Goal: Information Seeking & Learning: Learn about a topic

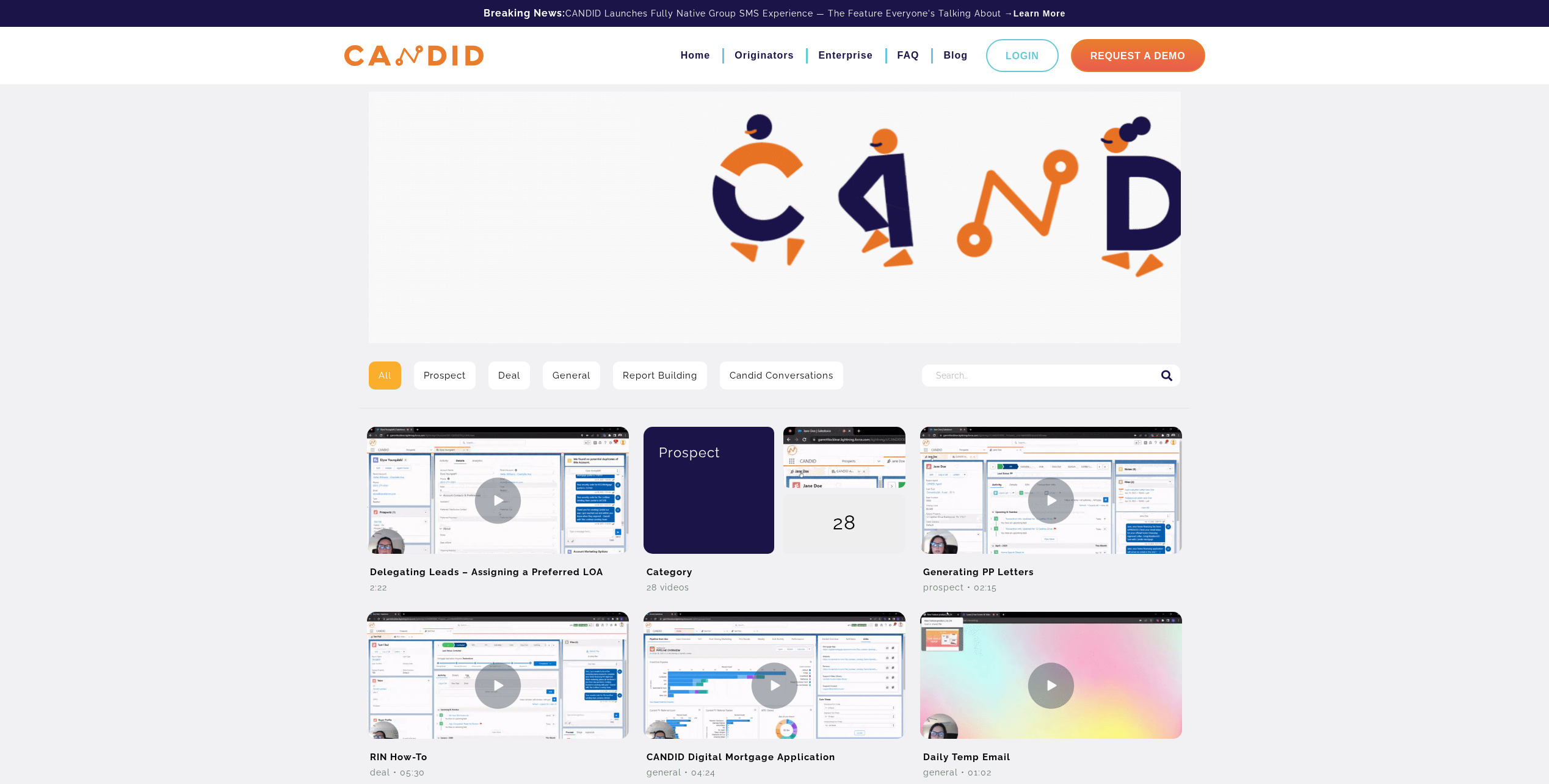
click at [249, 202] on div "All Prospect Deal General Report Building Candid Conversations Search for: Dele…" at bounding box center [774, 706] width 1549 height 1413
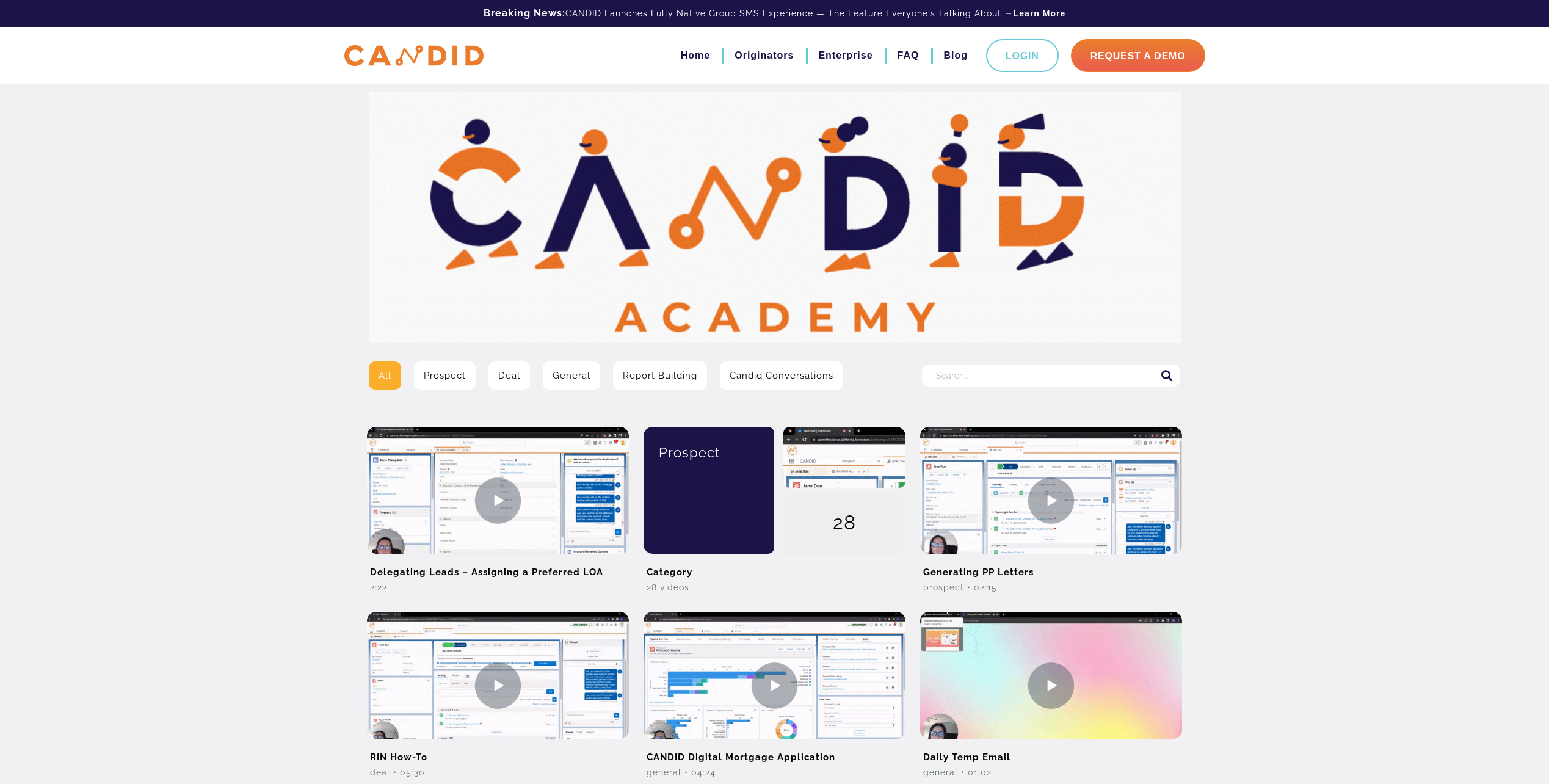
click at [211, 401] on div "All Prospect Deal General Report Building Candid Conversations Search for: Dele…" at bounding box center [774, 706] width 1549 height 1413
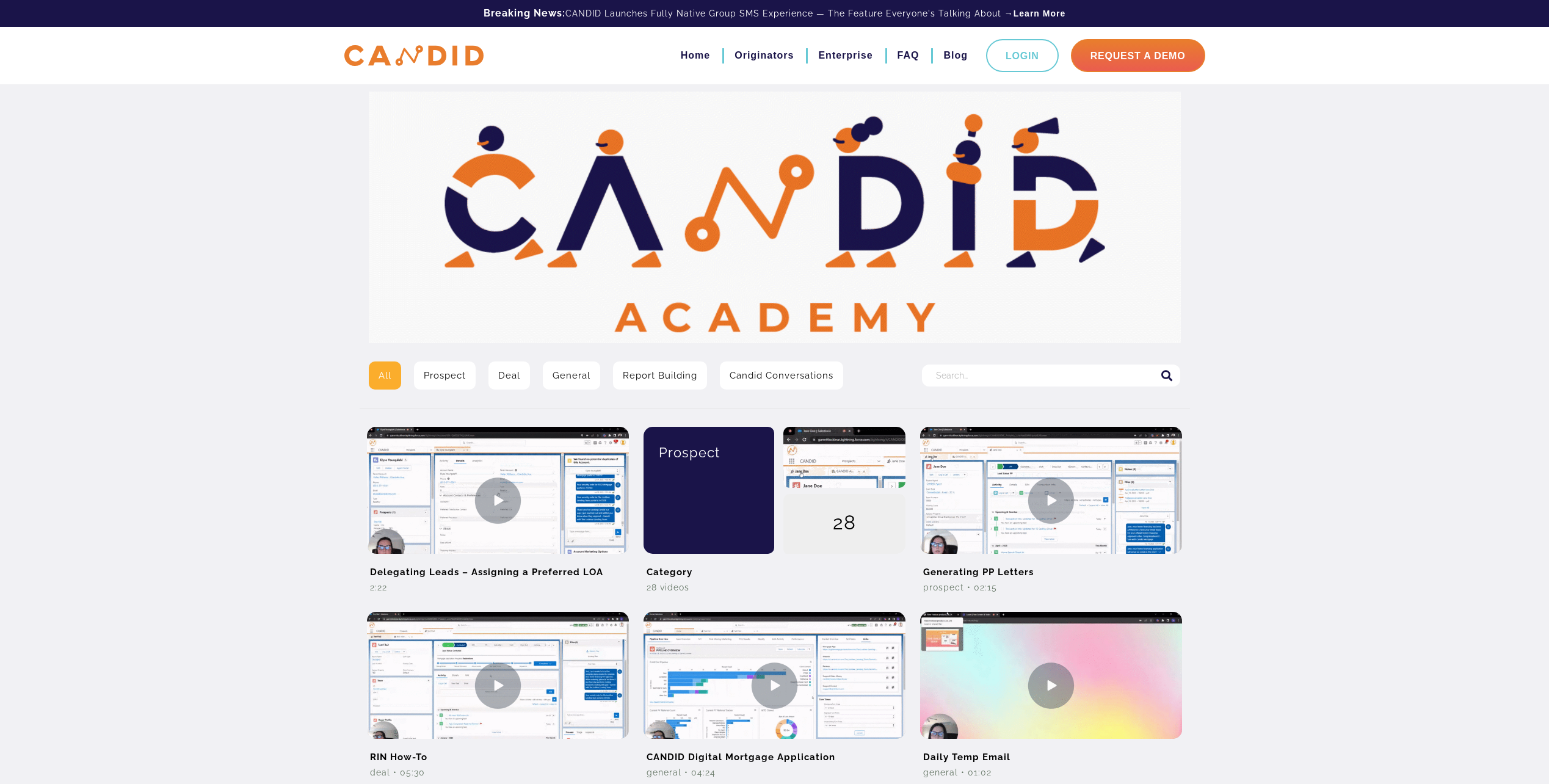
click at [230, 473] on div "All Prospect Deal General Report Building Candid Conversations Search for: Dele…" at bounding box center [774, 706] width 1549 height 1413
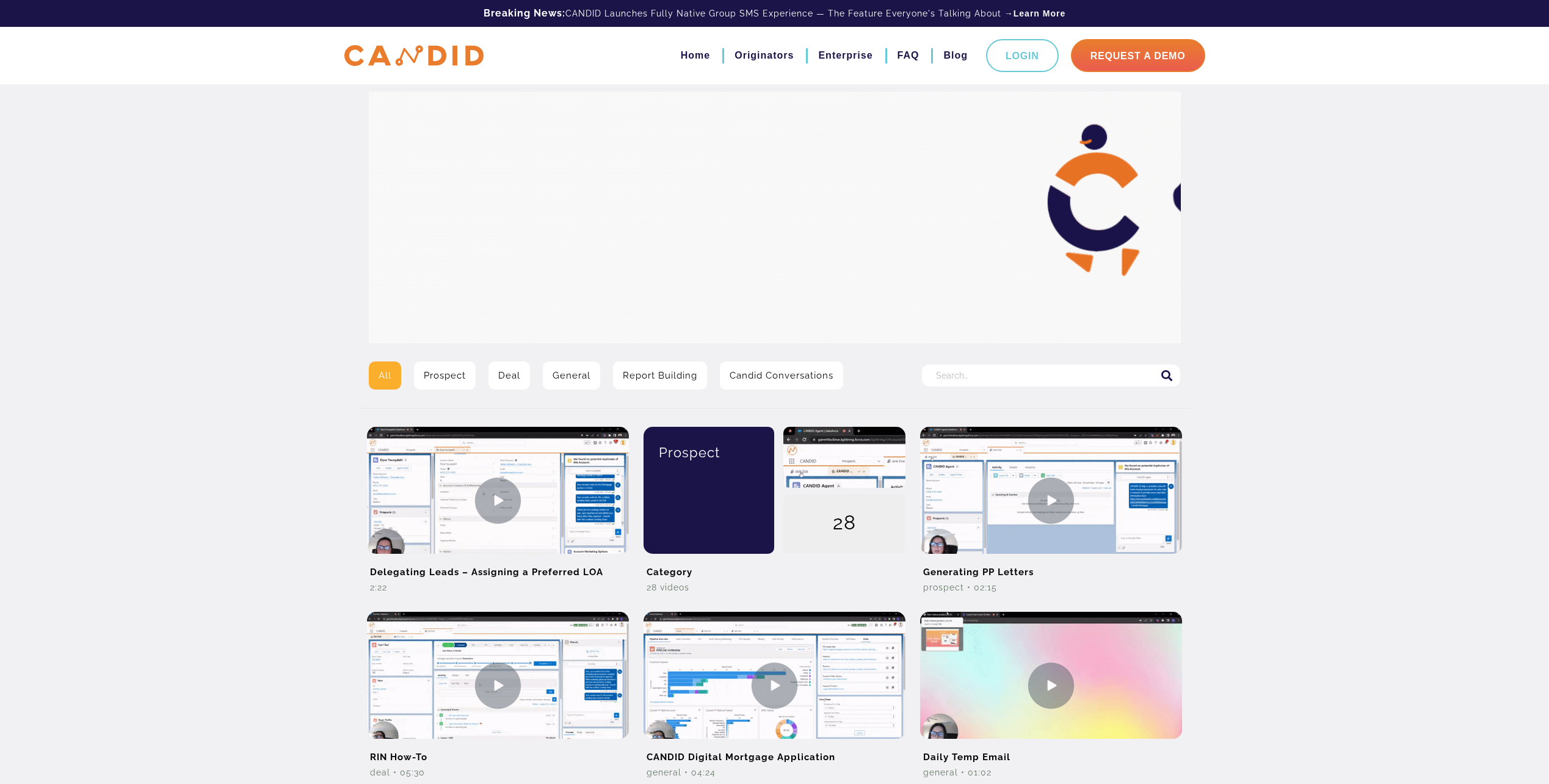
click at [131, 144] on div "All Prospect Deal General Report Building Candid Conversations Search for: Dele…" at bounding box center [774, 706] width 1549 height 1413
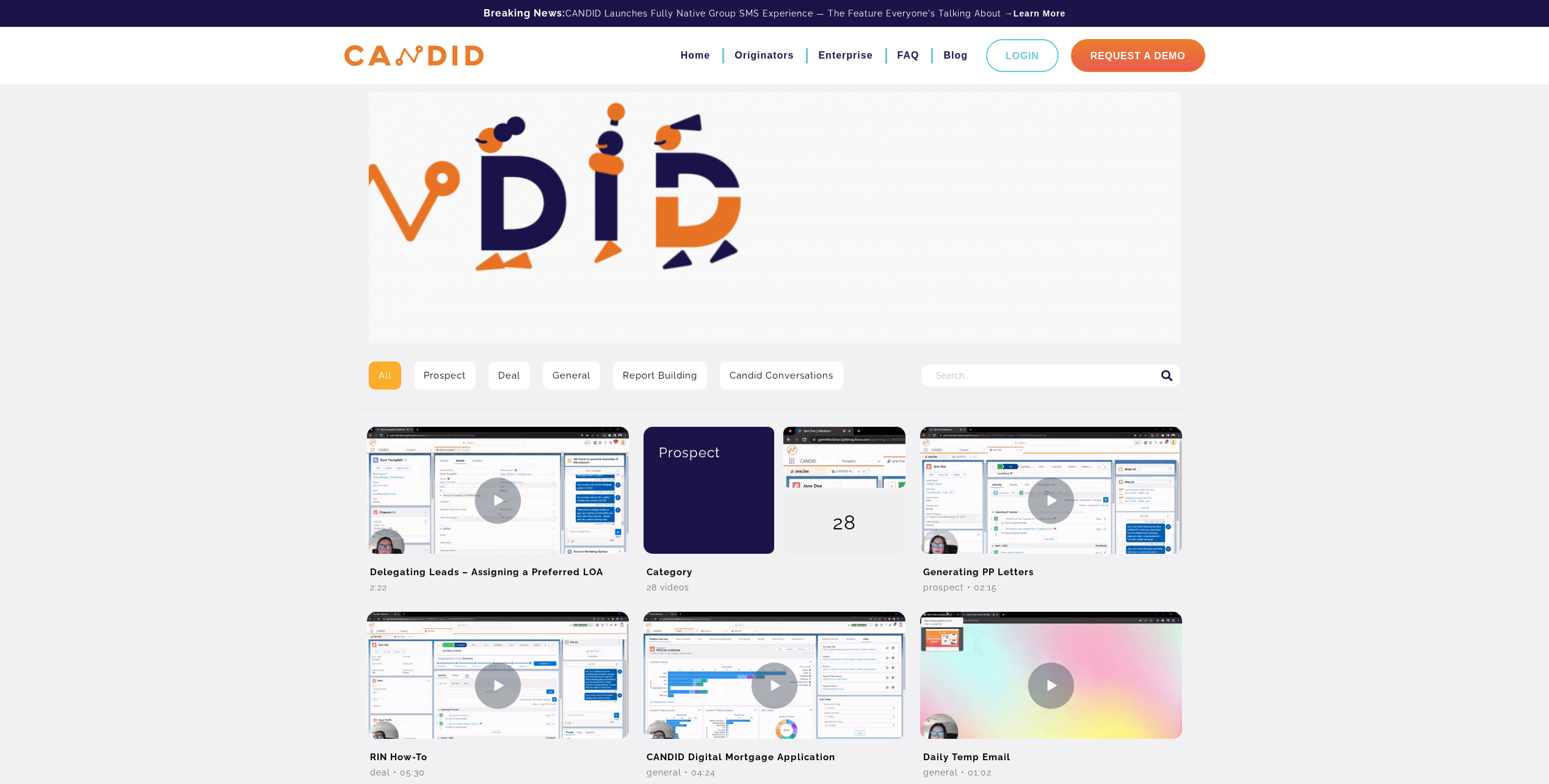
click at [150, 322] on div "All Prospect Deal General Report Building Candid Conversations Search for: Dele…" at bounding box center [774, 706] width 1549 height 1413
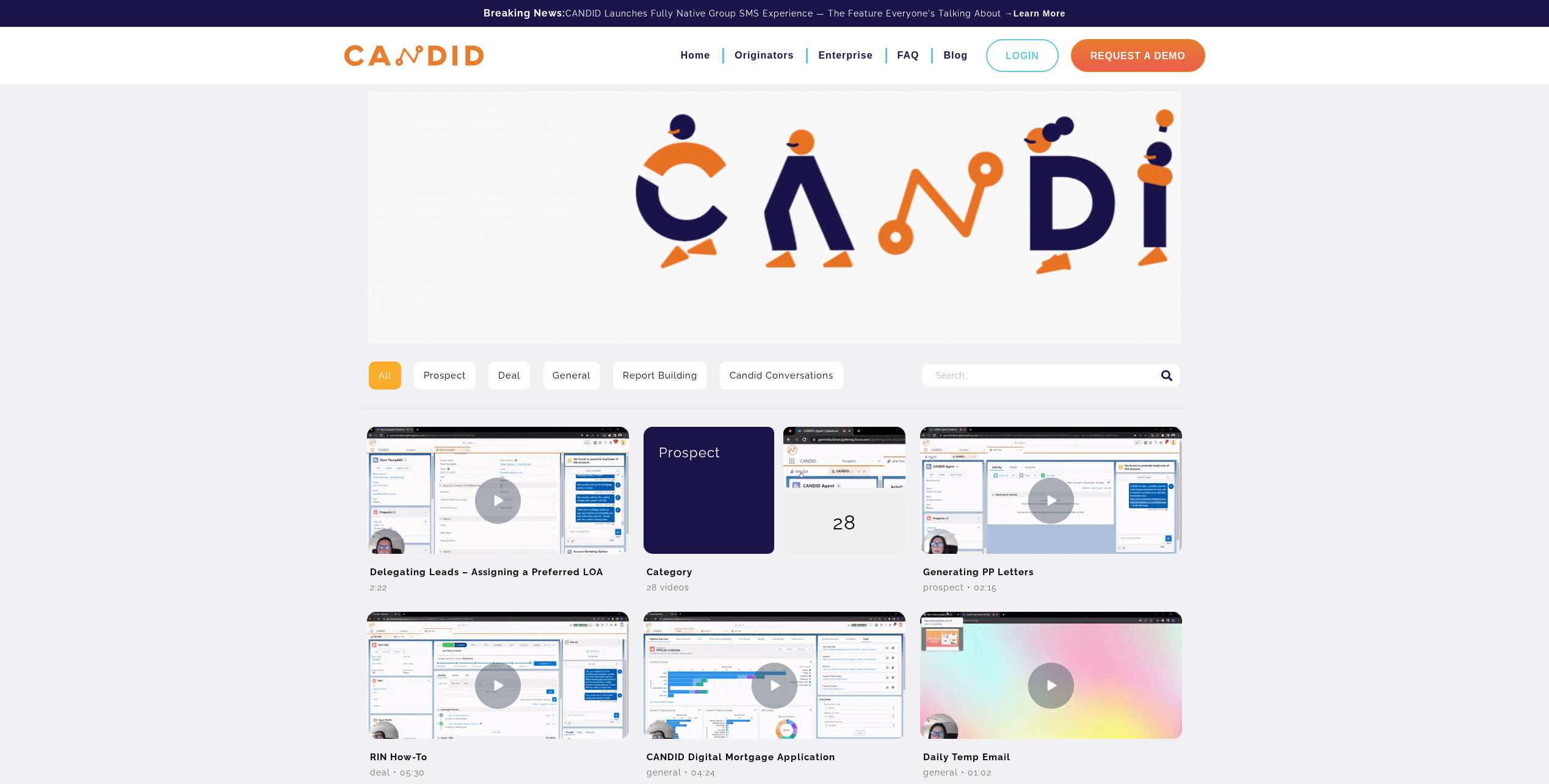
click at [150, 322] on div "All Prospect Deal General Report Building Candid Conversations Search for: Dele…" at bounding box center [774, 706] width 1549 height 1413
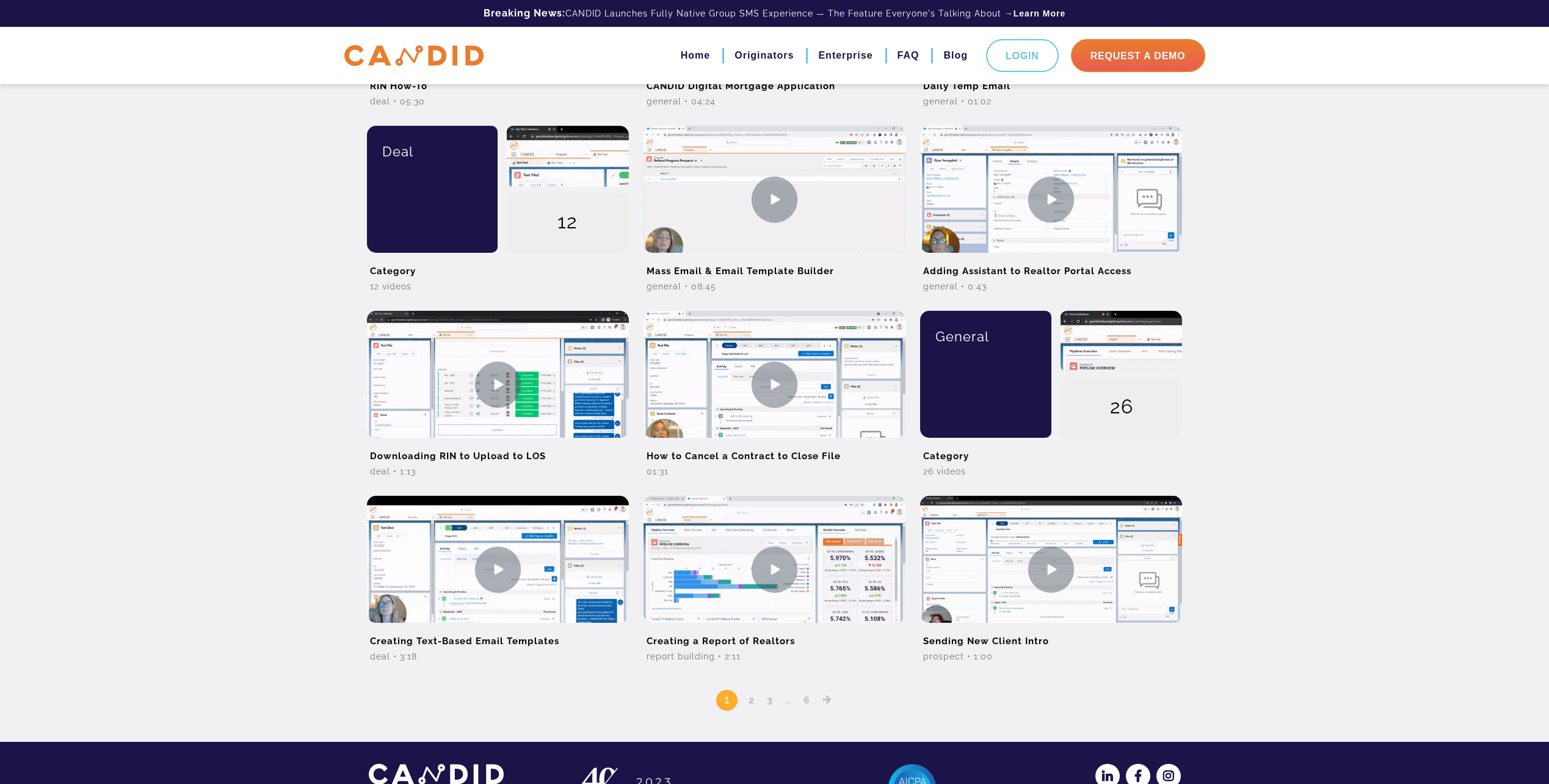
scroll to position [671, 0]
click at [1243, 555] on div "All Prospect Deal General Report Building Candid Conversations Search for: Dele…" at bounding box center [774, 35] width 1549 height 1413
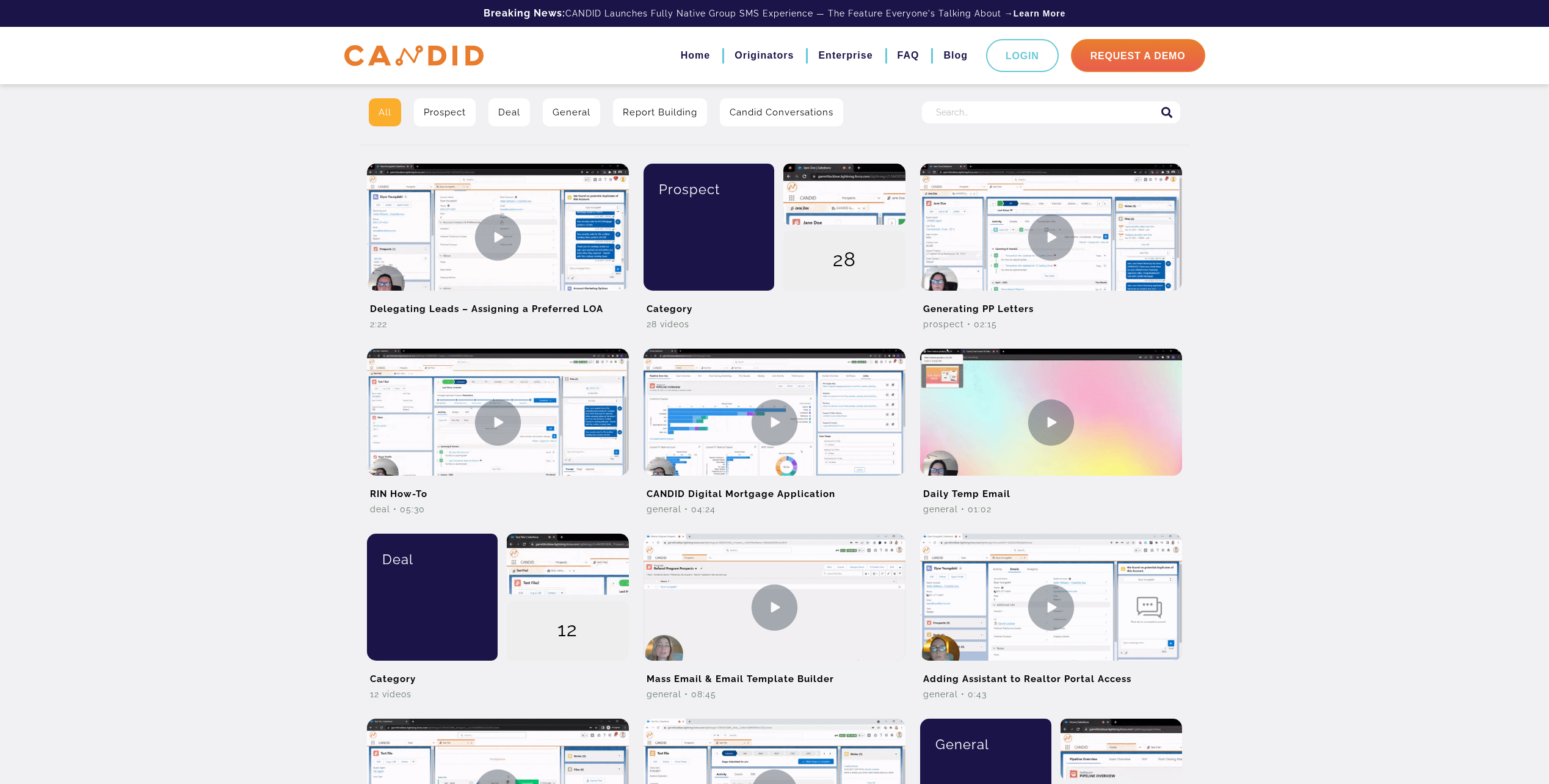
scroll to position [244, 0]
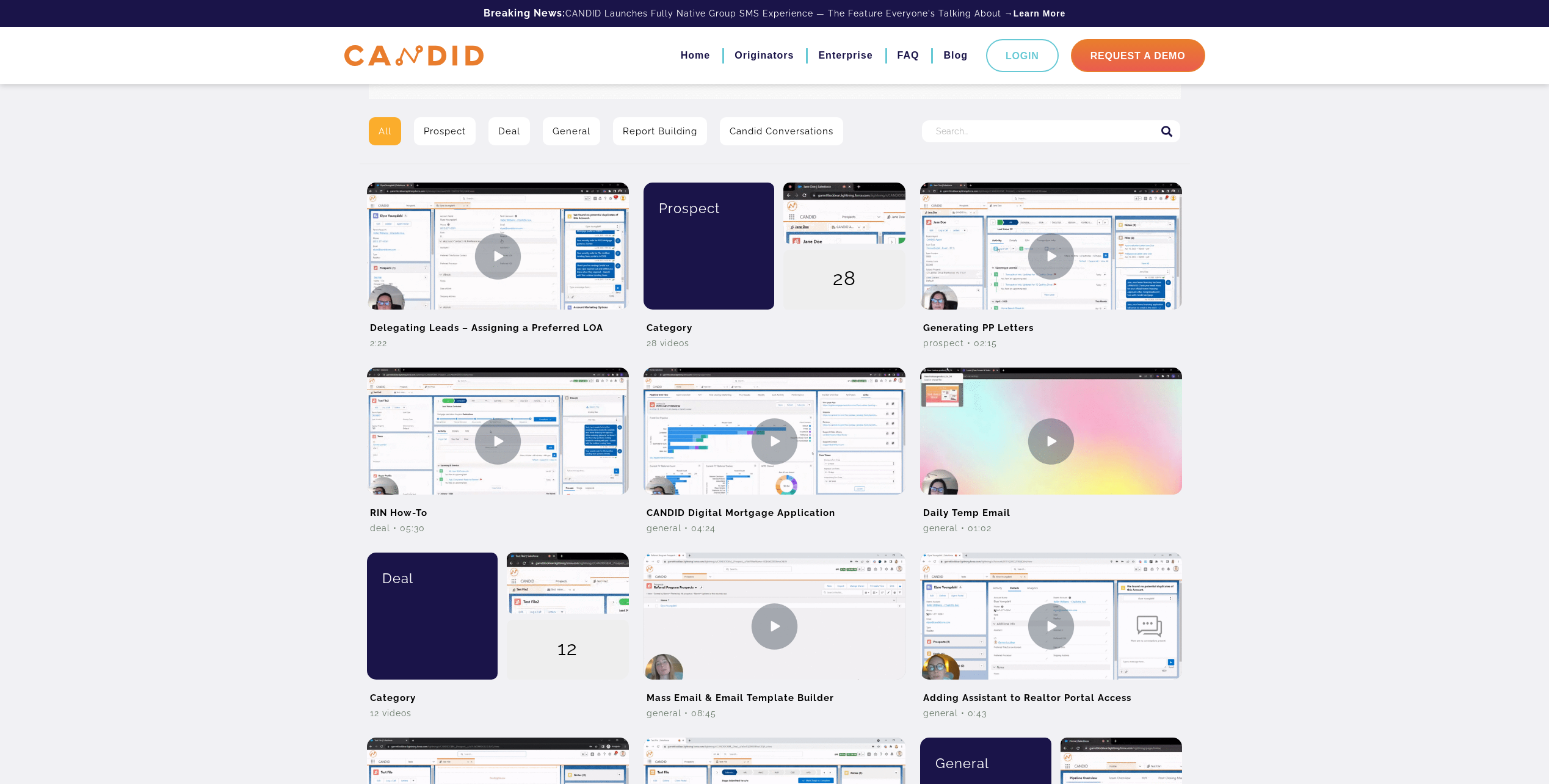
click at [258, 525] on div "All Prospect Deal General Report Building Candid Conversations Search for: Dele…" at bounding box center [774, 462] width 1549 height 1413
click at [414, 249] on img at bounding box center [497, 252] width 262 height 147
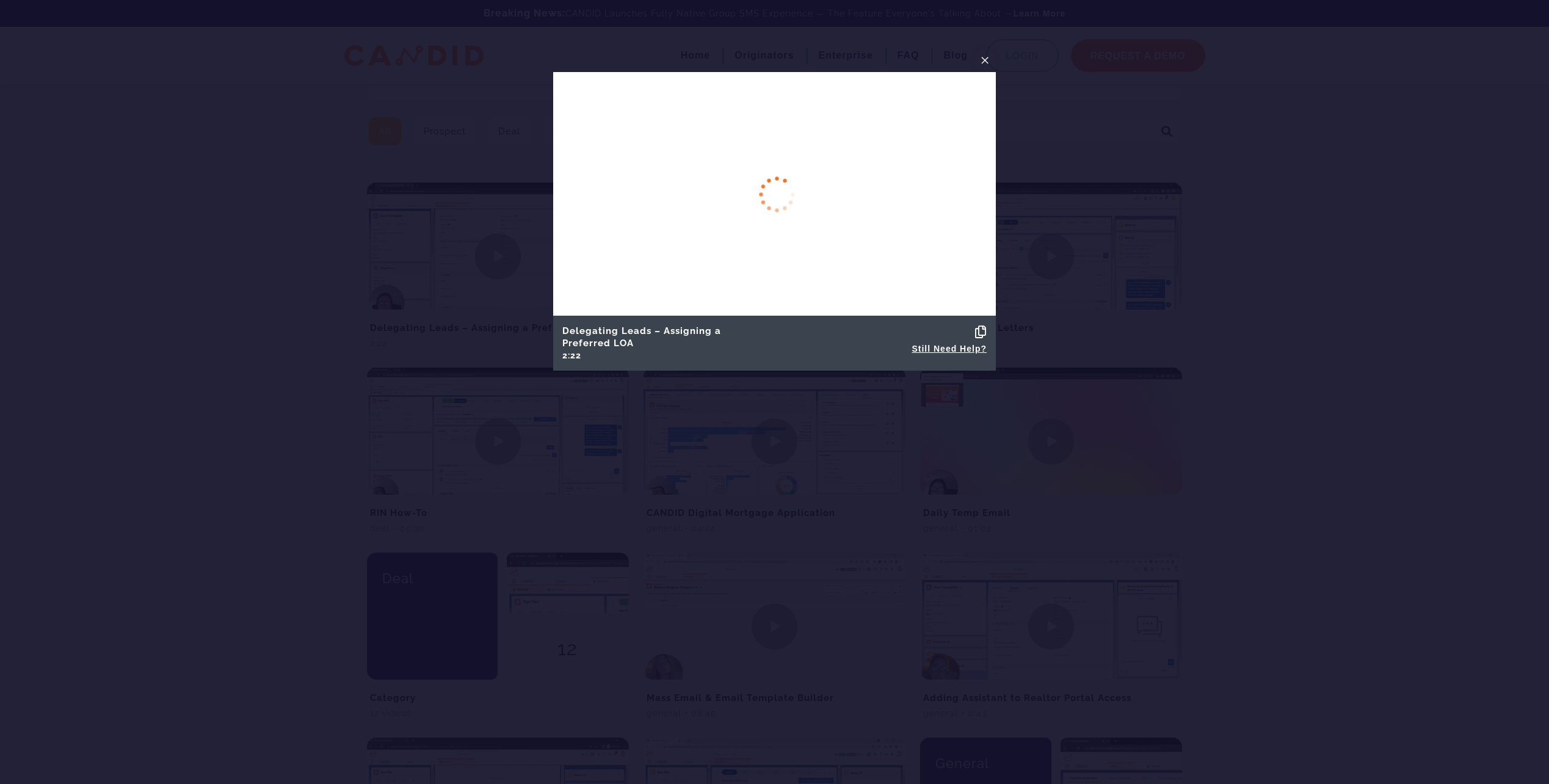
click at [302, 501] on div at bounding box center [774, 392] width 1549 height 784
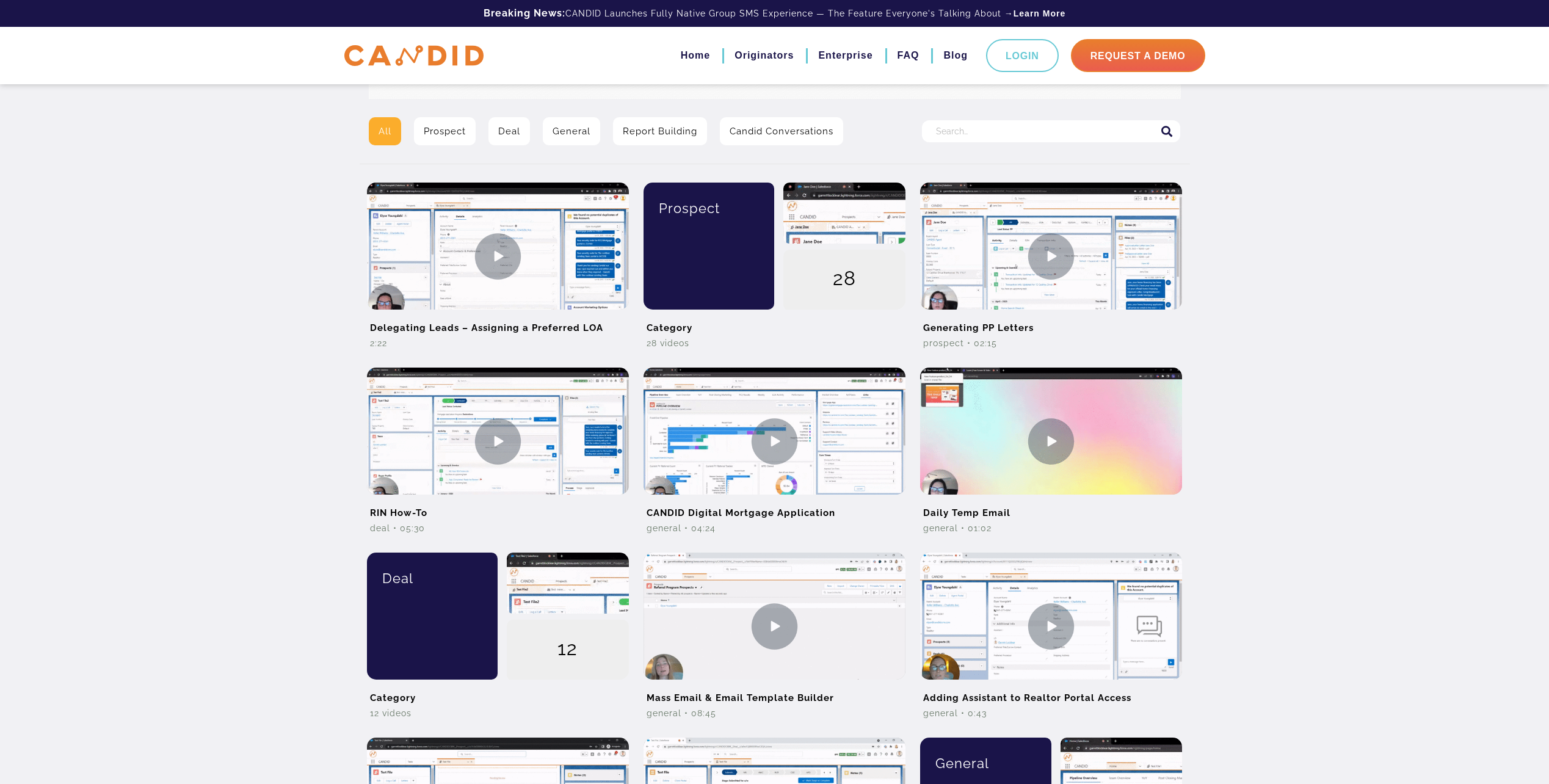
click at [92, 484] on div "All Prospect Deal General Report Building Candid Conversations Search for: Dele…" at bounding box center [774, 462] width 1549 height 1413
click at [271, 253] on div "All Prospect Deal General Report Building Candid Conversations Search for: Dele…" at bounding box center [774, 462] width 1549 height 1413
click at [732, 243] on div "Prospect" at bounding box center [704, 243] width 141 height 127
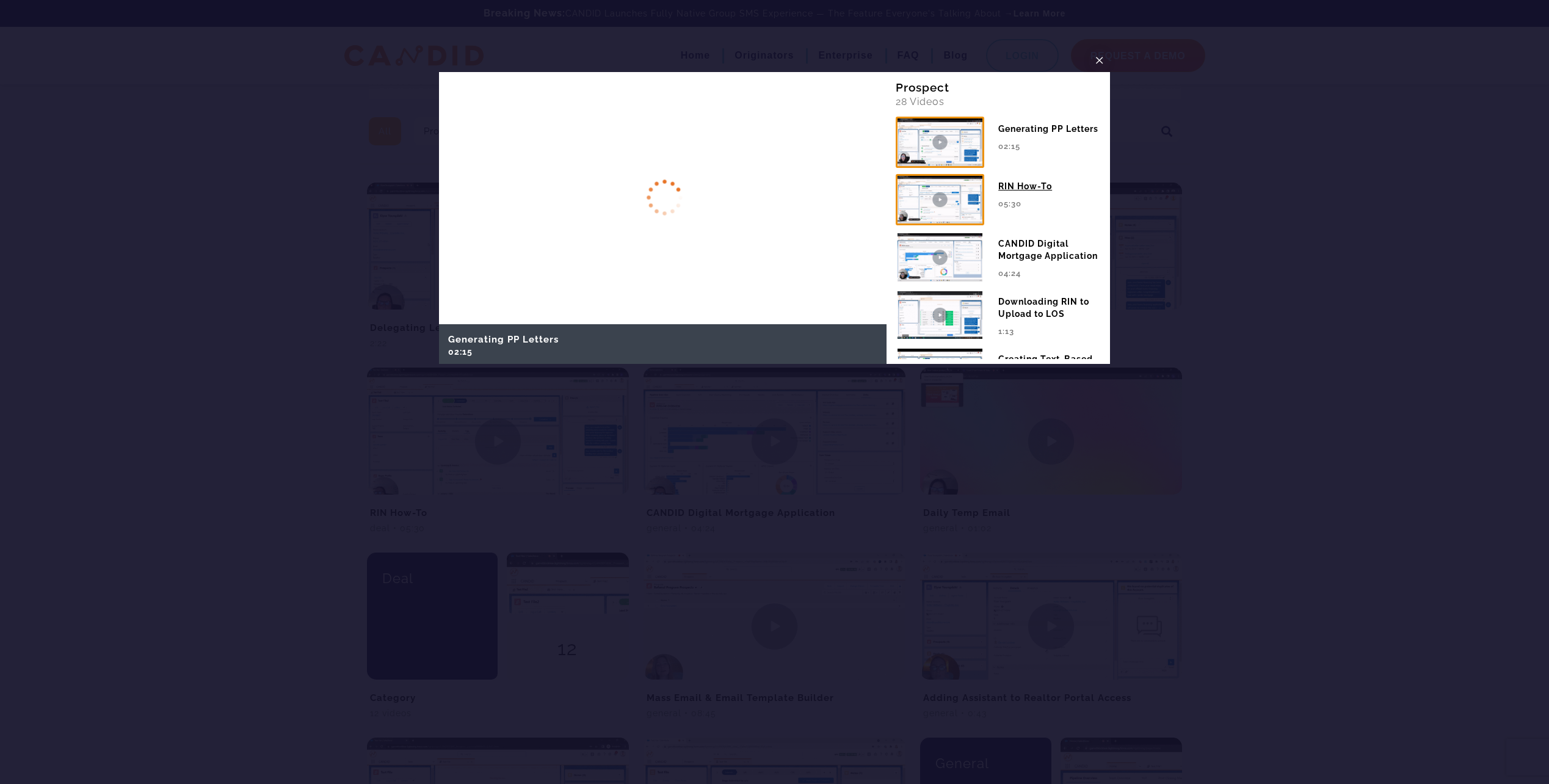
click at [949, 203] on img at bounding box center [940, 199] width 88 height 51
click at [970, 268] on img at bounding box center [940, 256] width 88 height 51
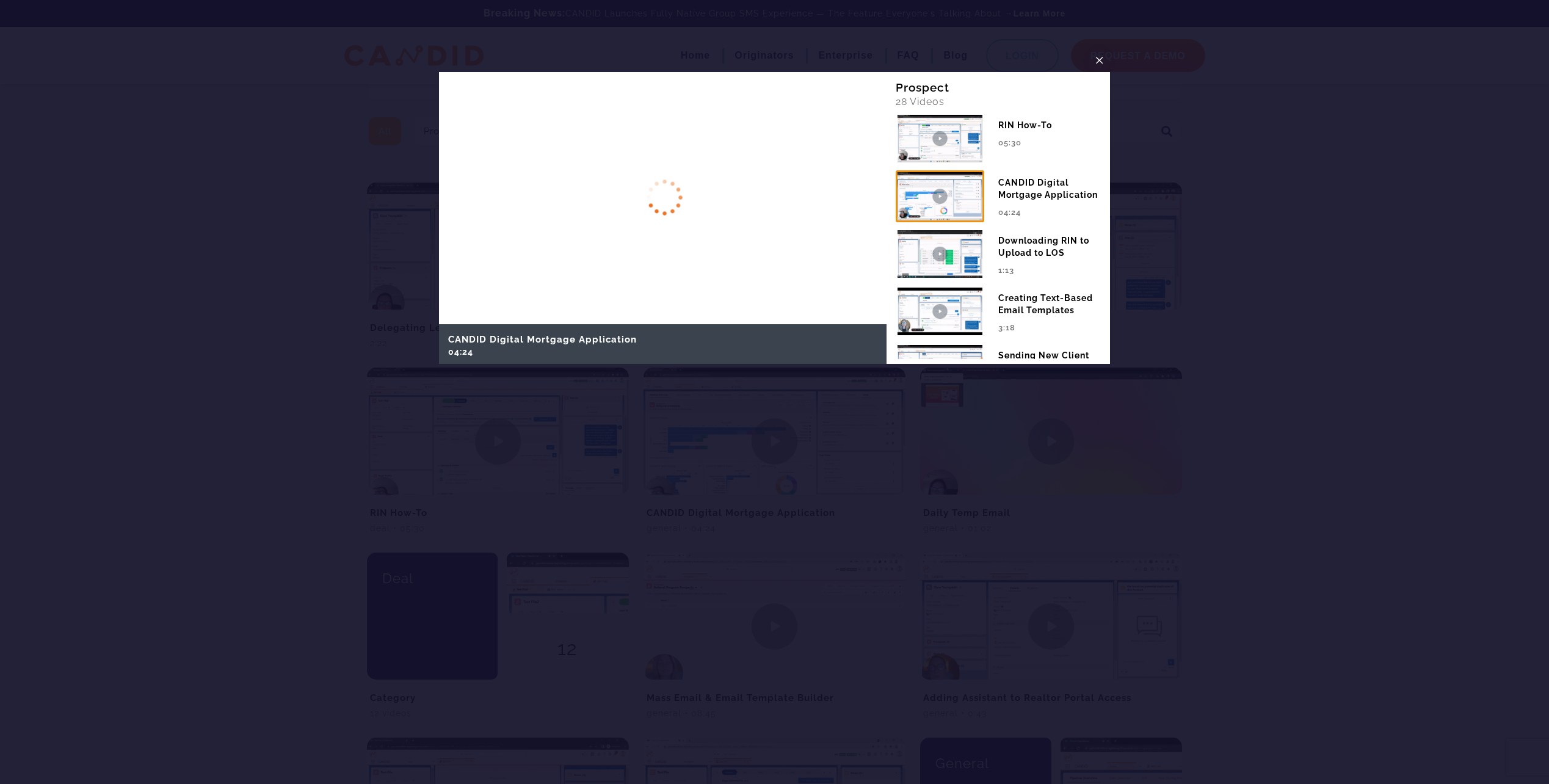
click at [1041, 246] on div "Downloading RIN to Upload to LOS" at bounding box center [1049, 243] width 103 height 30
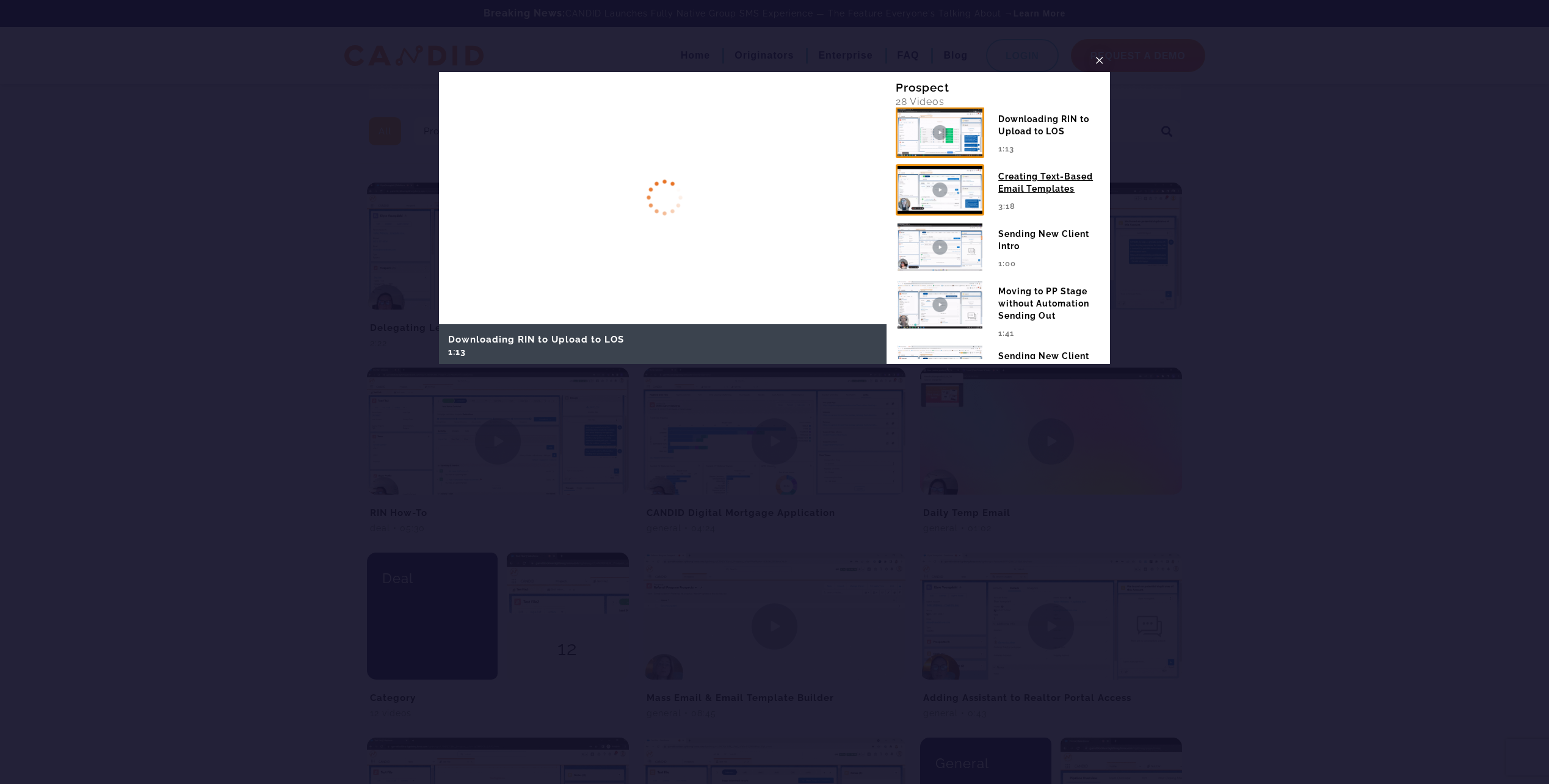
scroll to position [183, 0]
click at [1027, 185] on div "Creating Text-Based Email Templates" at bounding box center [1049, 179] width 103 height 30
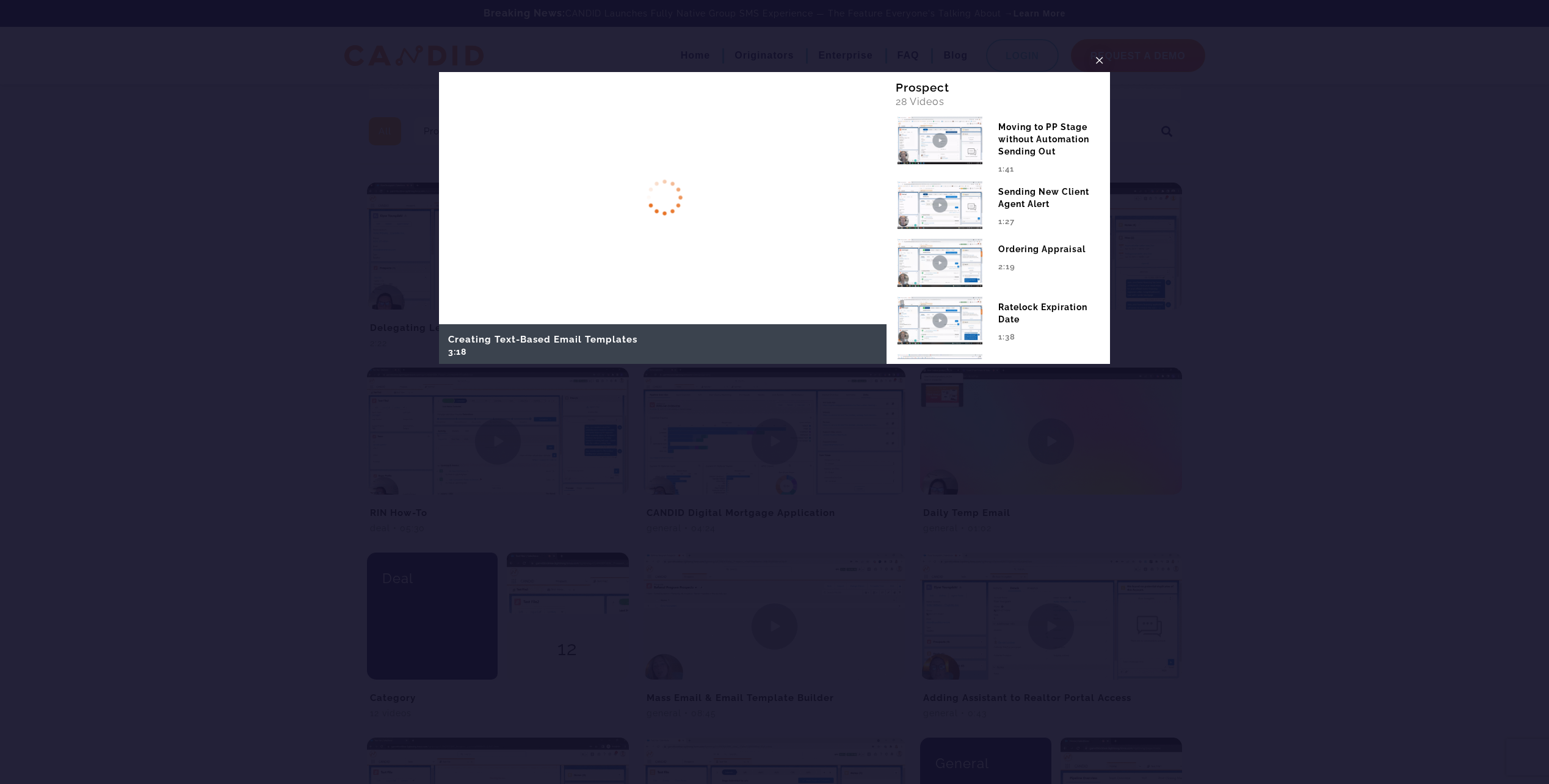
scroll to position [354, 0]
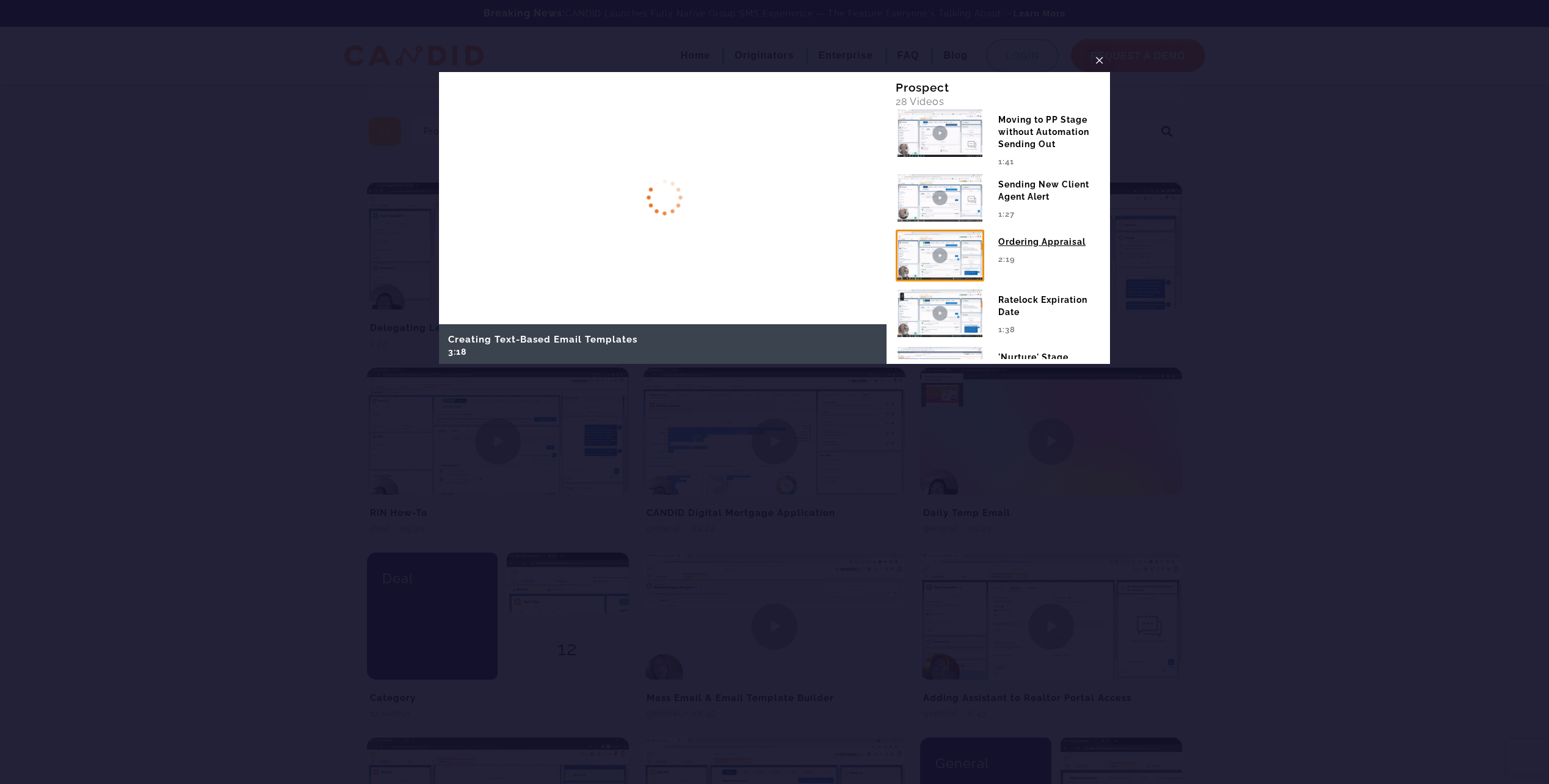
click at [944, 244] on img at bounding box center [940, 255] width 88 height 51
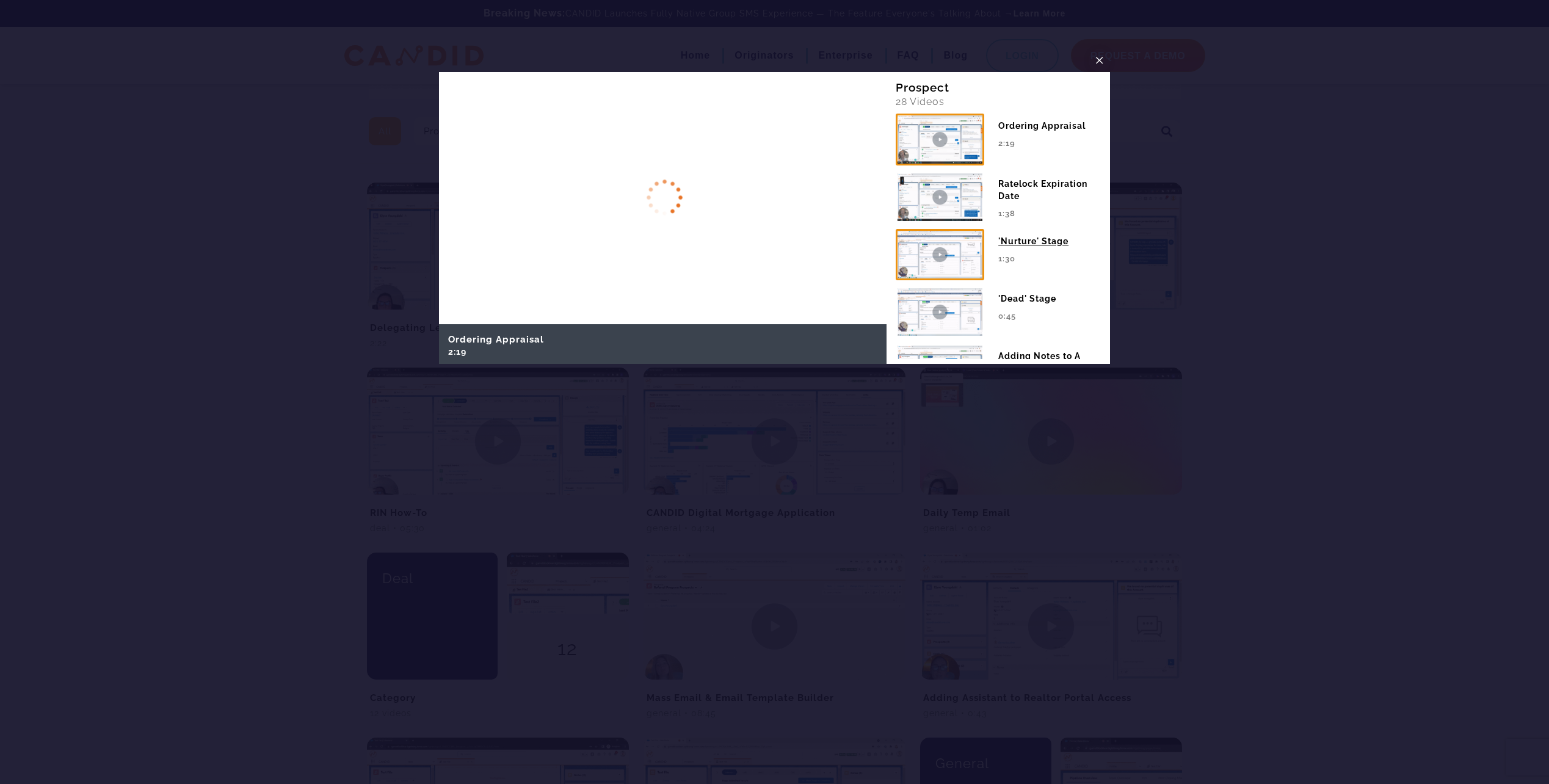
scroll to position [476, 0]
click at [1025, 258] on div "1:30" at bounding box center [1049, 252] width 103 height 22
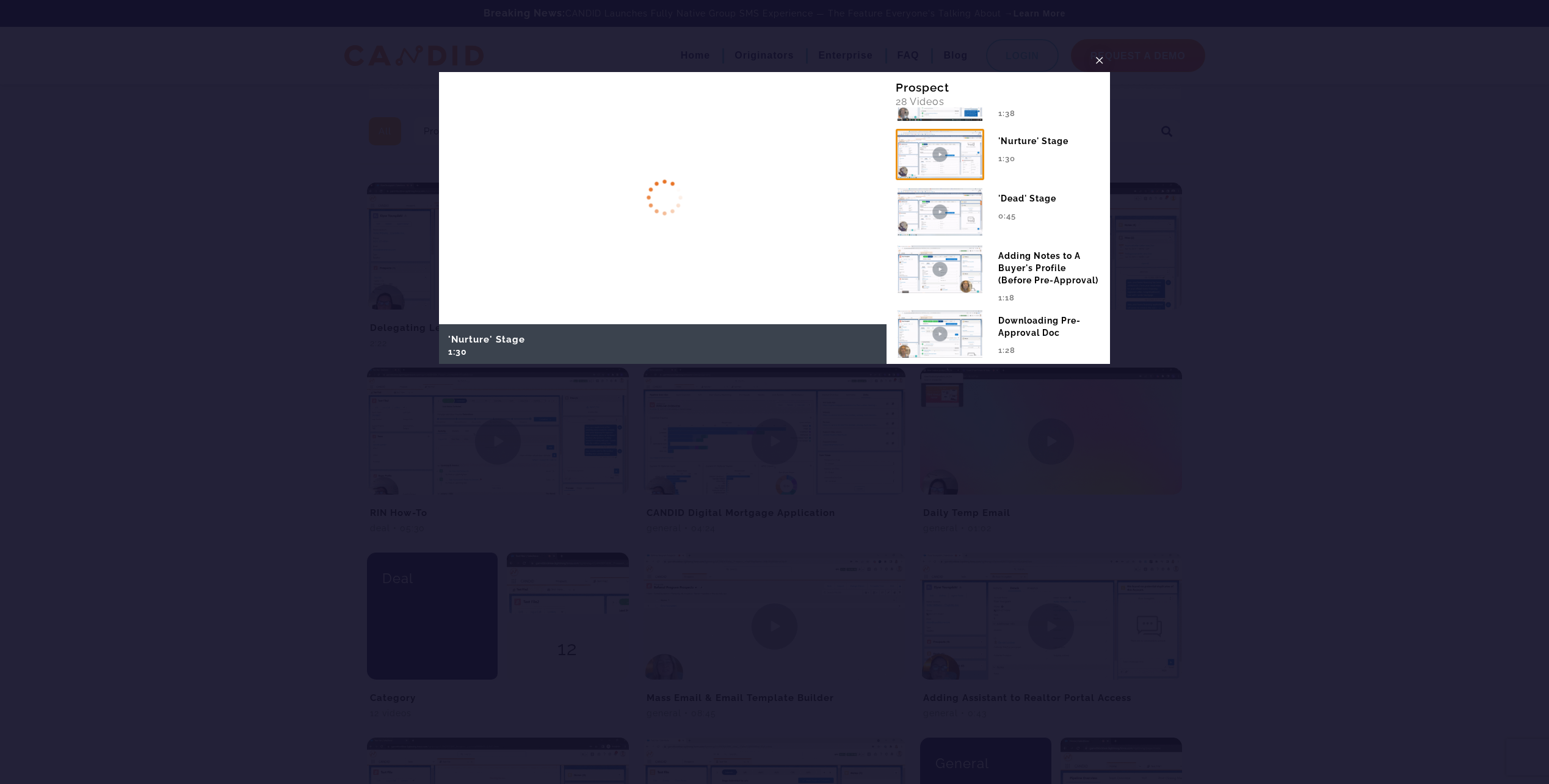
scroll to position [598, 0]
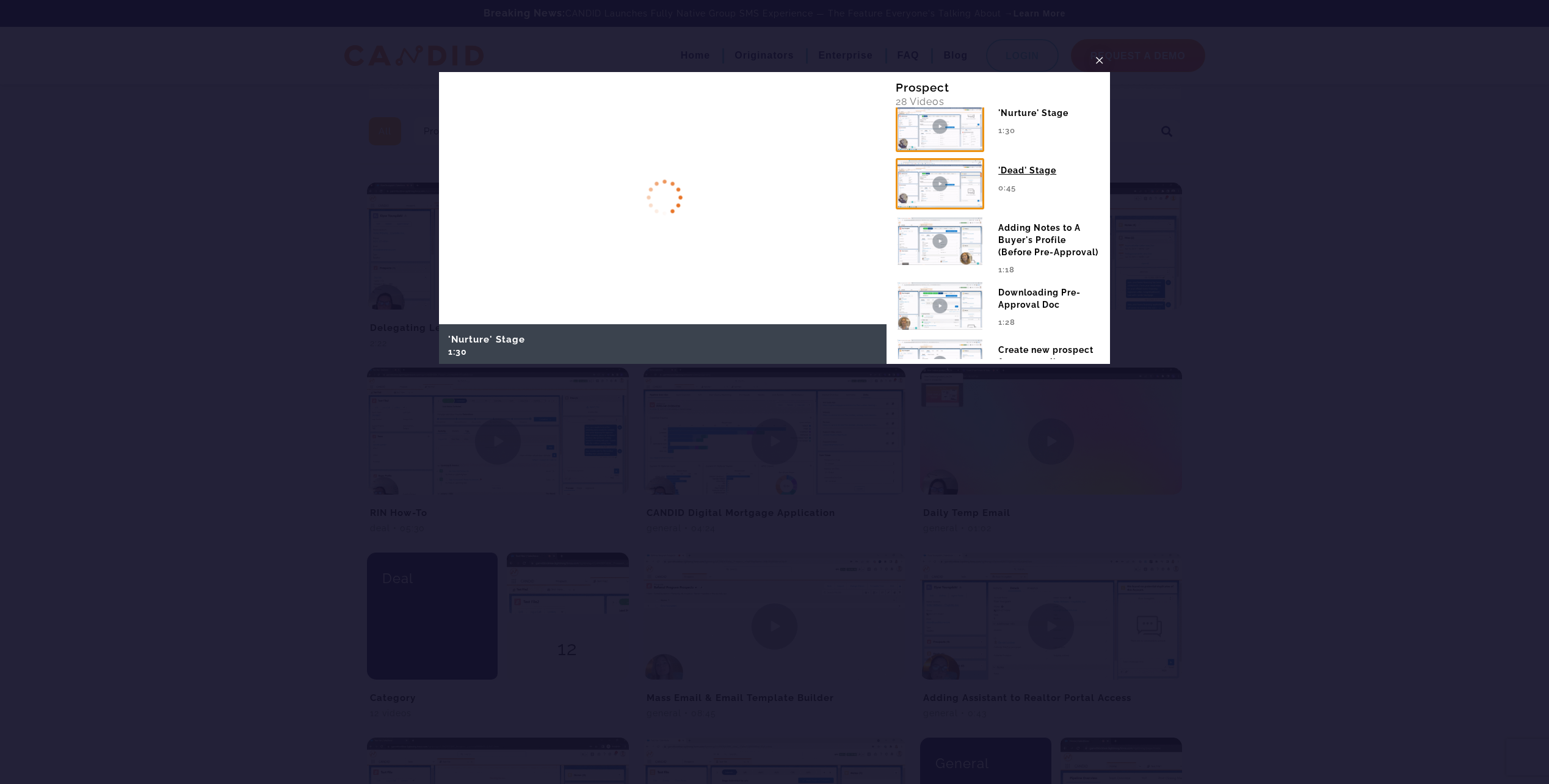
click at [960, 192] on img at bounding box center [940, 183] width 88 height 51
click at [1016, 249] on div "Adding Notes to A Buyer's Profile (Before Pre-Approval)" at bounding box center [1049, 236] width 103 height 43
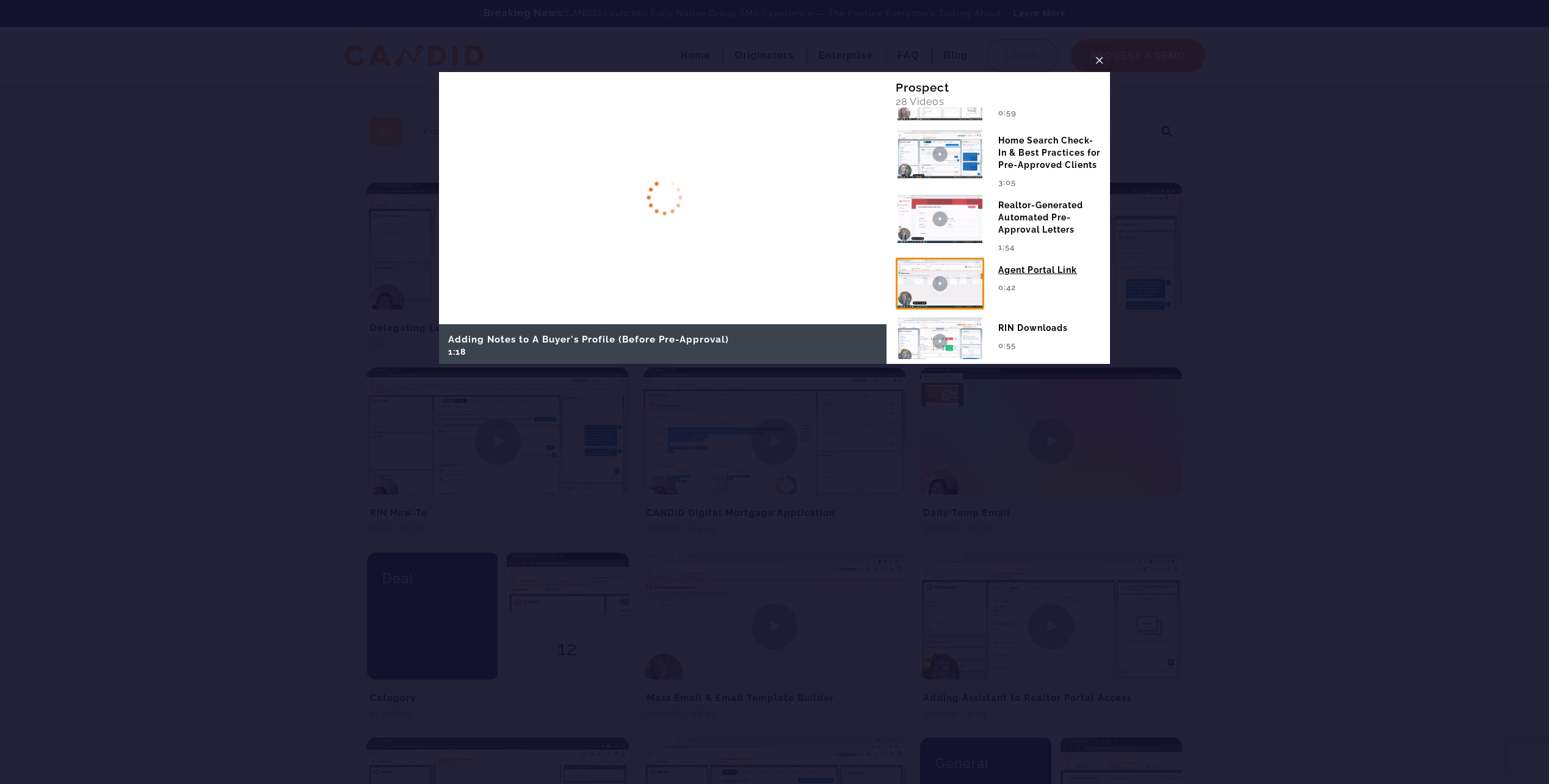
scroll to position [843, 0]
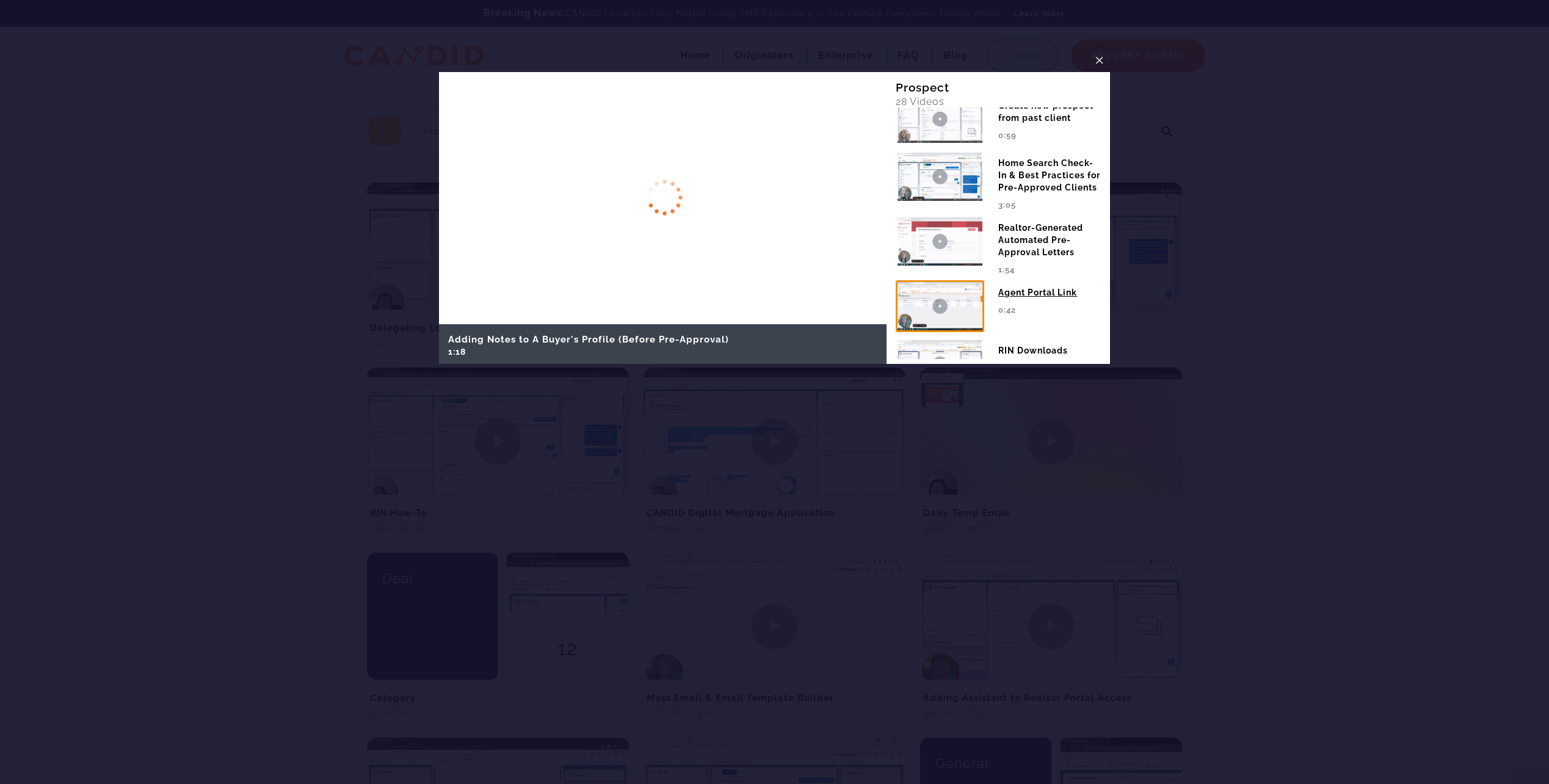
click at [1048, 259] on div "Realtor-Generated Automated Pre-Approval Letters" at bounding box center [1049, 236] width 103 height 43
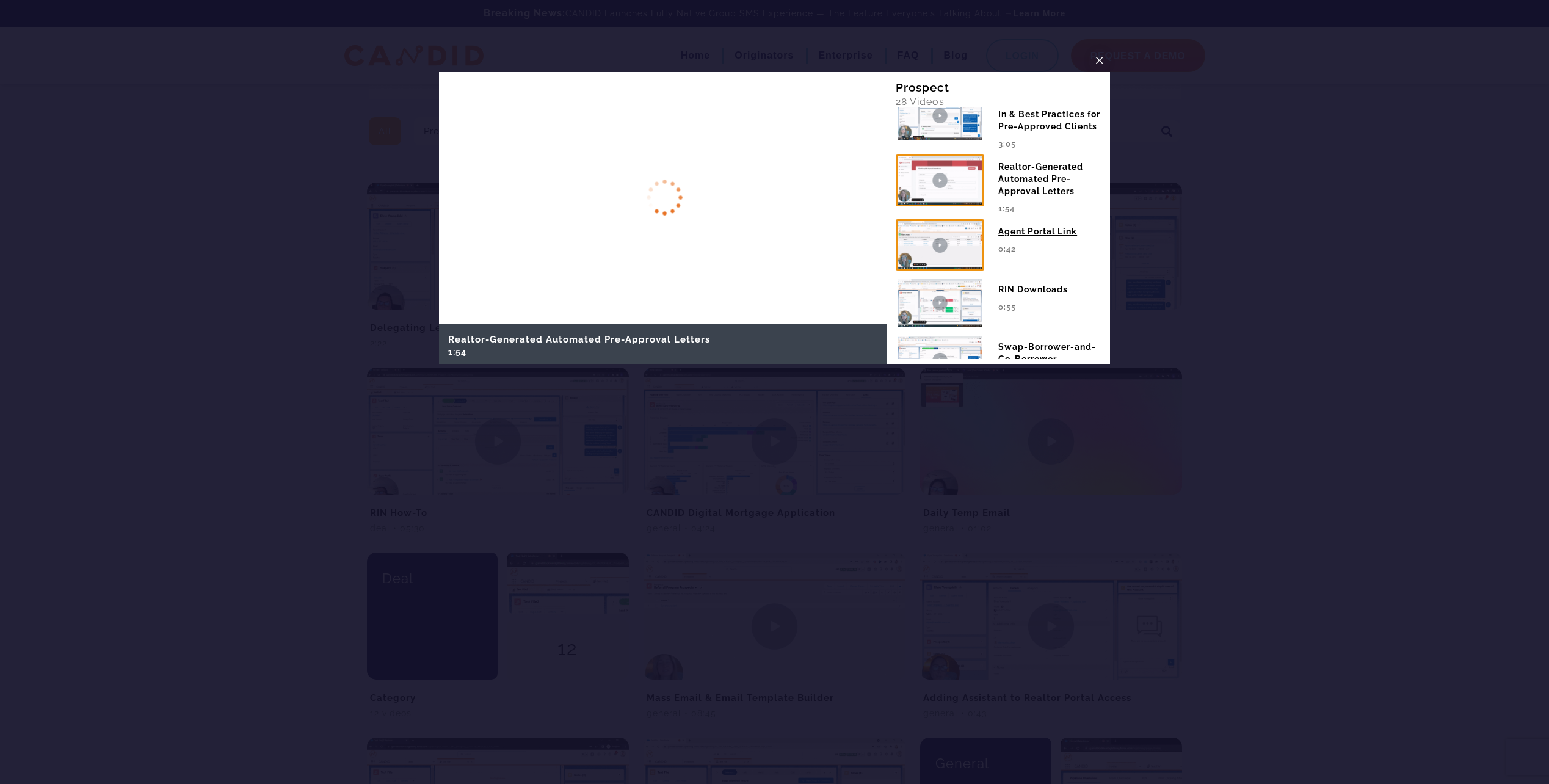
scroll to position [964, 0]
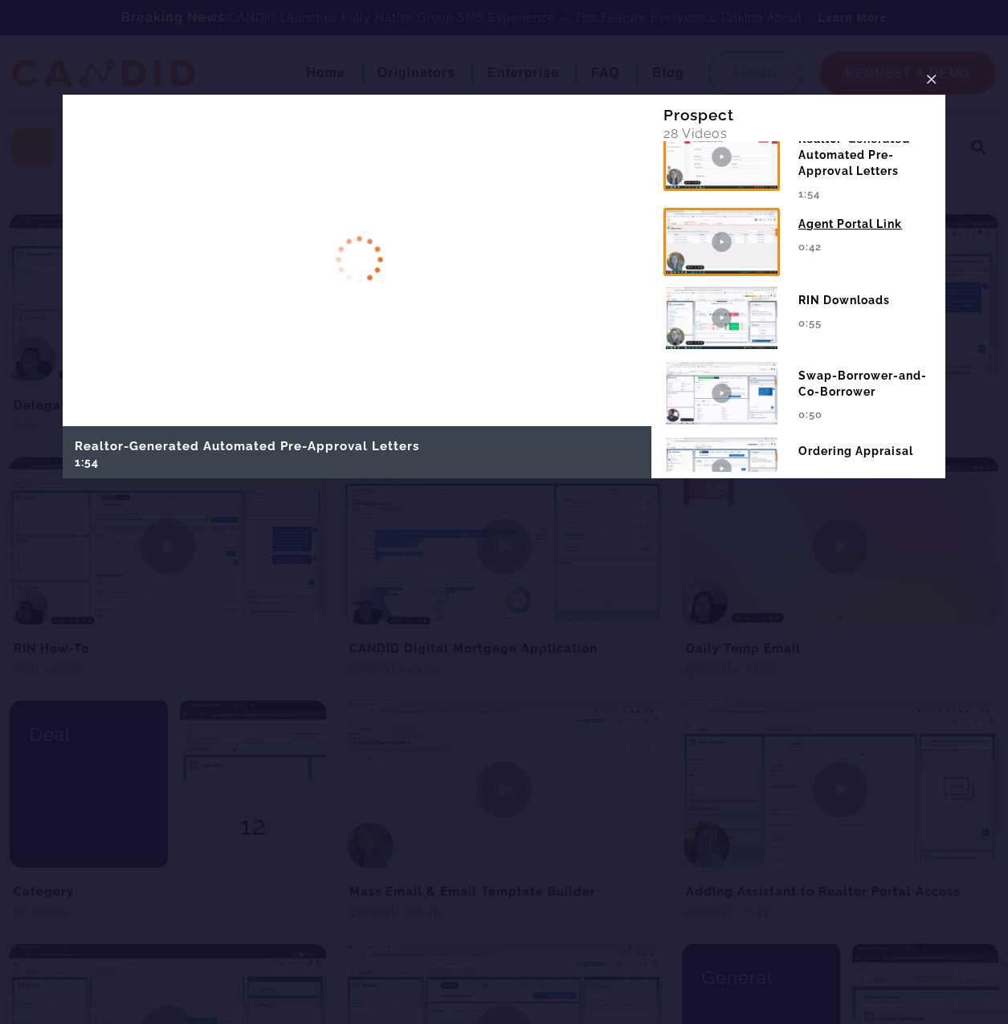
click at [810, 261] on div "0:42" at bounding box center [865, 246] width 135 height 29
click at [841, 269] on div "Generating PP Letters 02:15 RIN How-To 05:30 04:24 1:13" at bounding box center [798, 306] width 271 height 331
click at [684, 279] on div "Generating PP Letters 02:15 RIN How-To 05:30 04:24 1:13" at bounding box center [798, 306] width 271 height 331
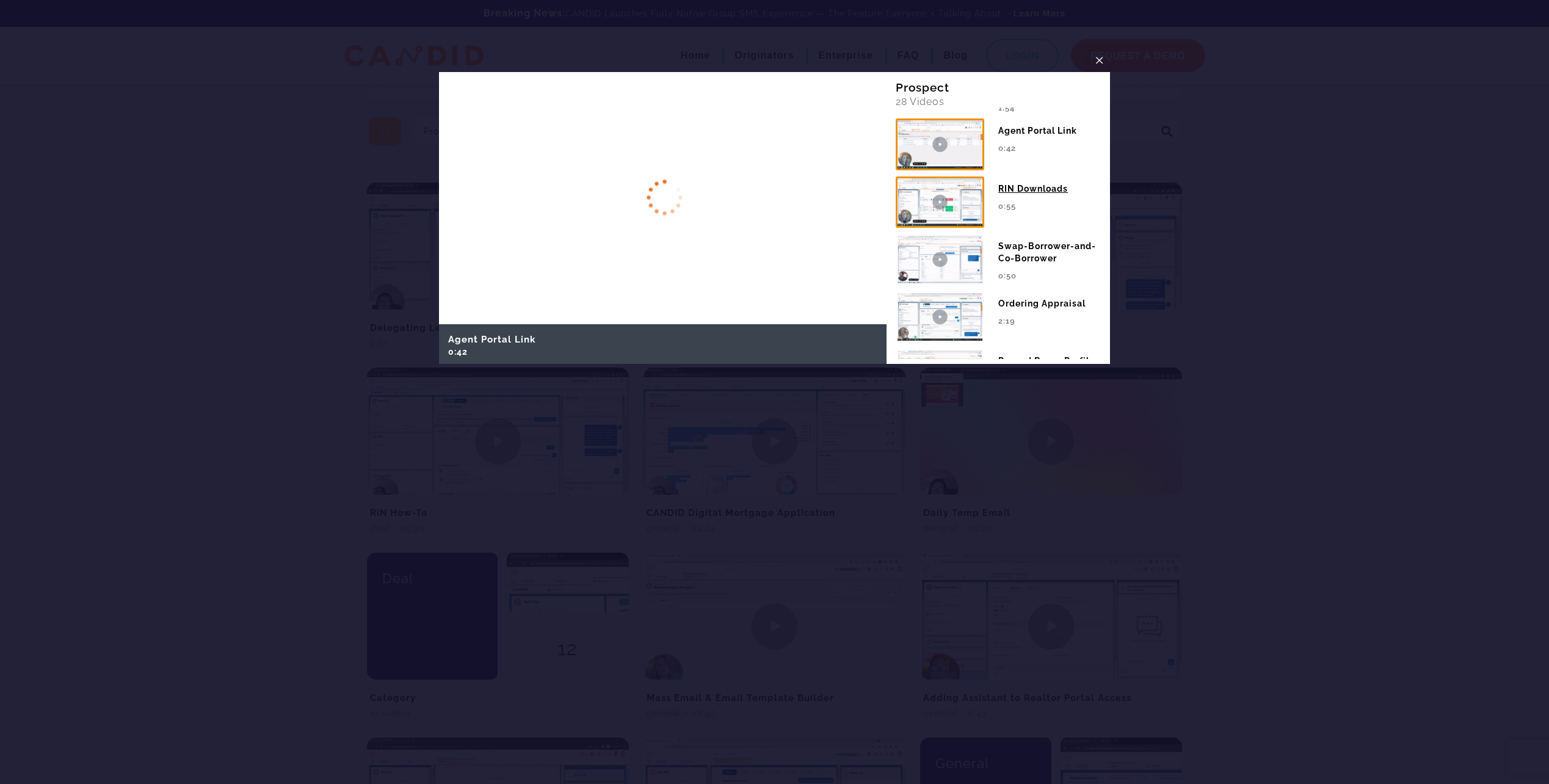
scroll to position [1026, 0]
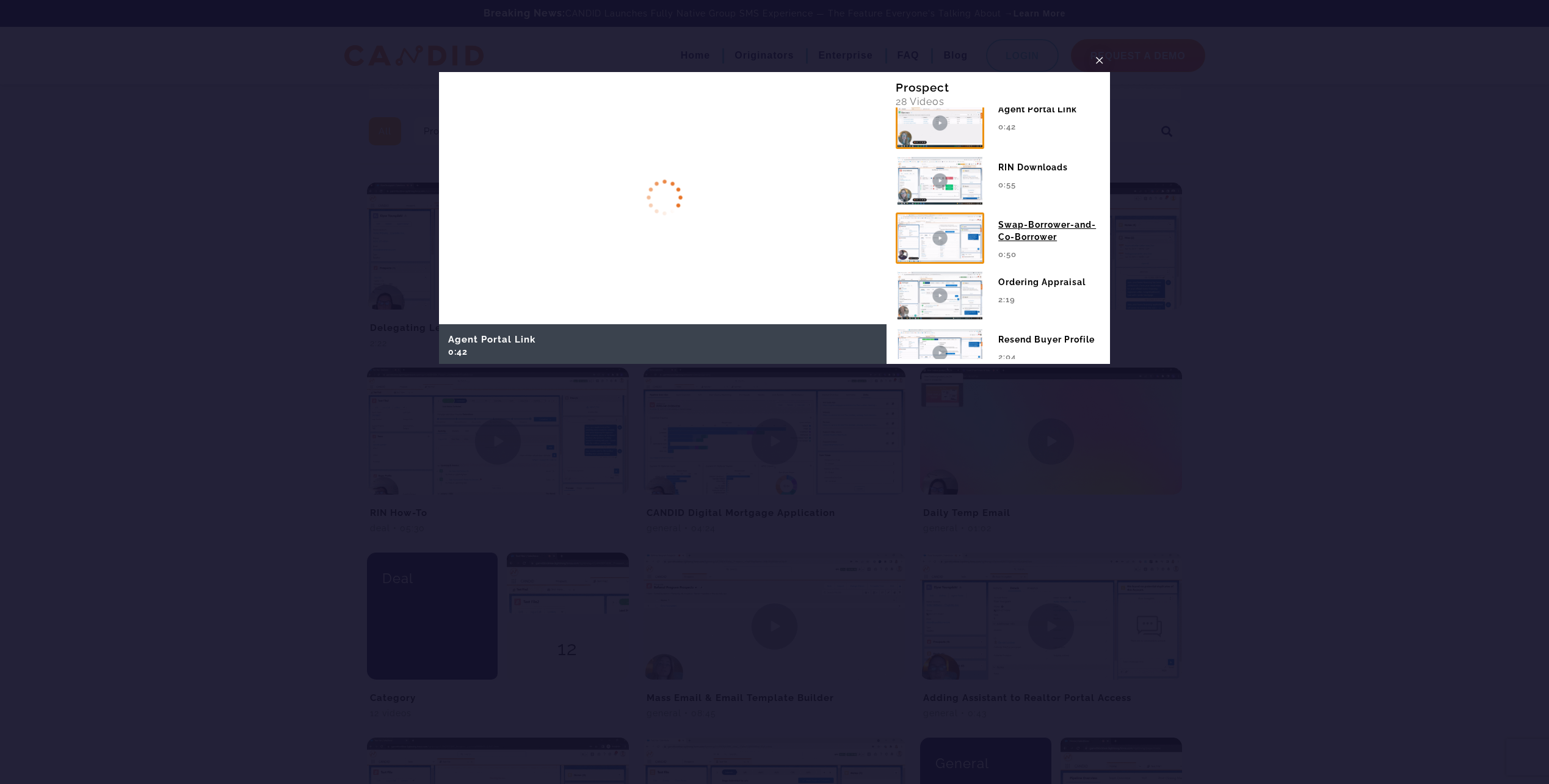
click at [1036, 243] on div "Swap-Borrower-and-Co-Borrower" at bounding box center [1049, 227] width 103 height 30
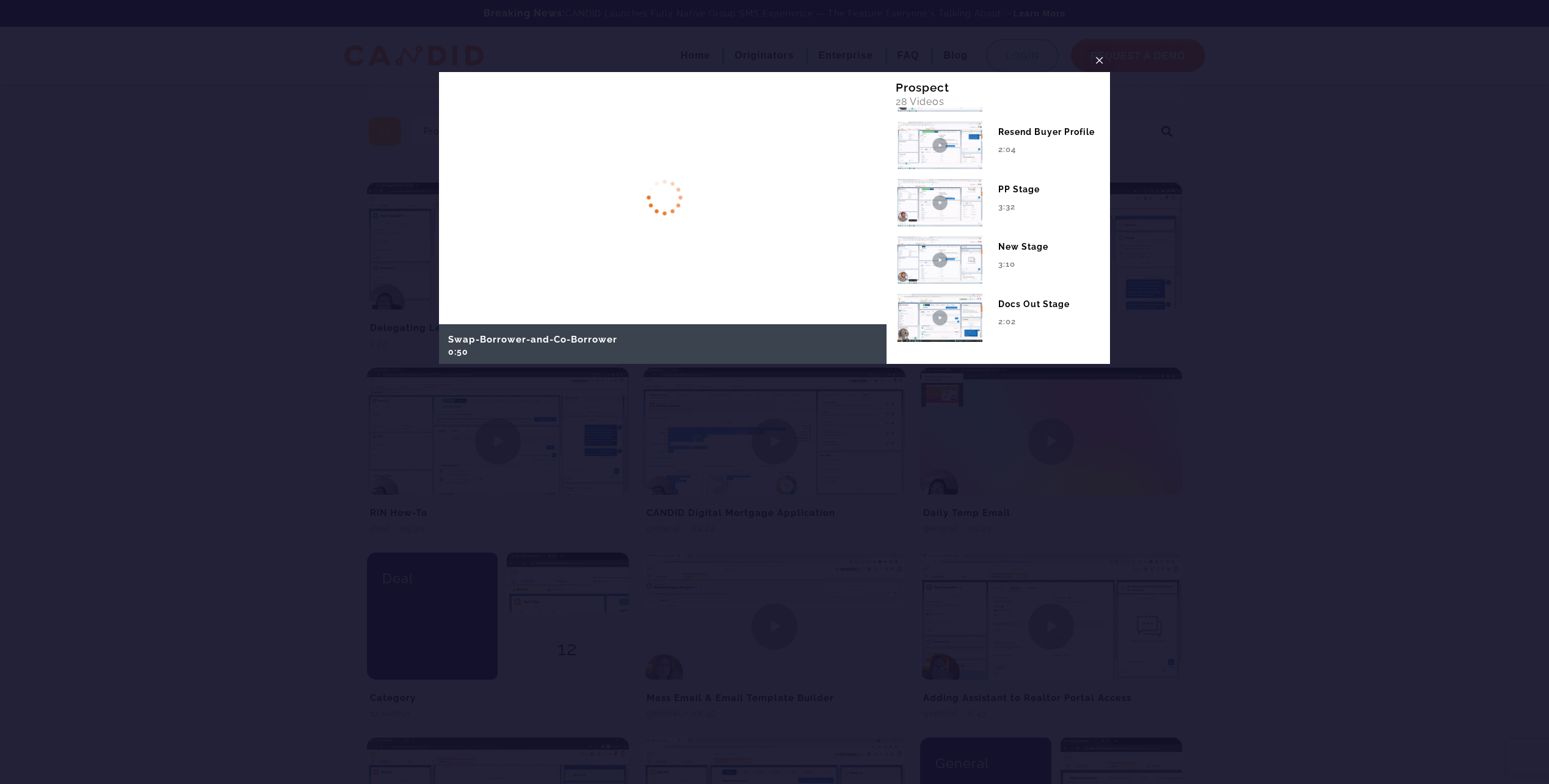
scroll to position [1437, 0]
click at [1094, 56] on span "×" at bounding box center [1099, 60] width 10 height 19
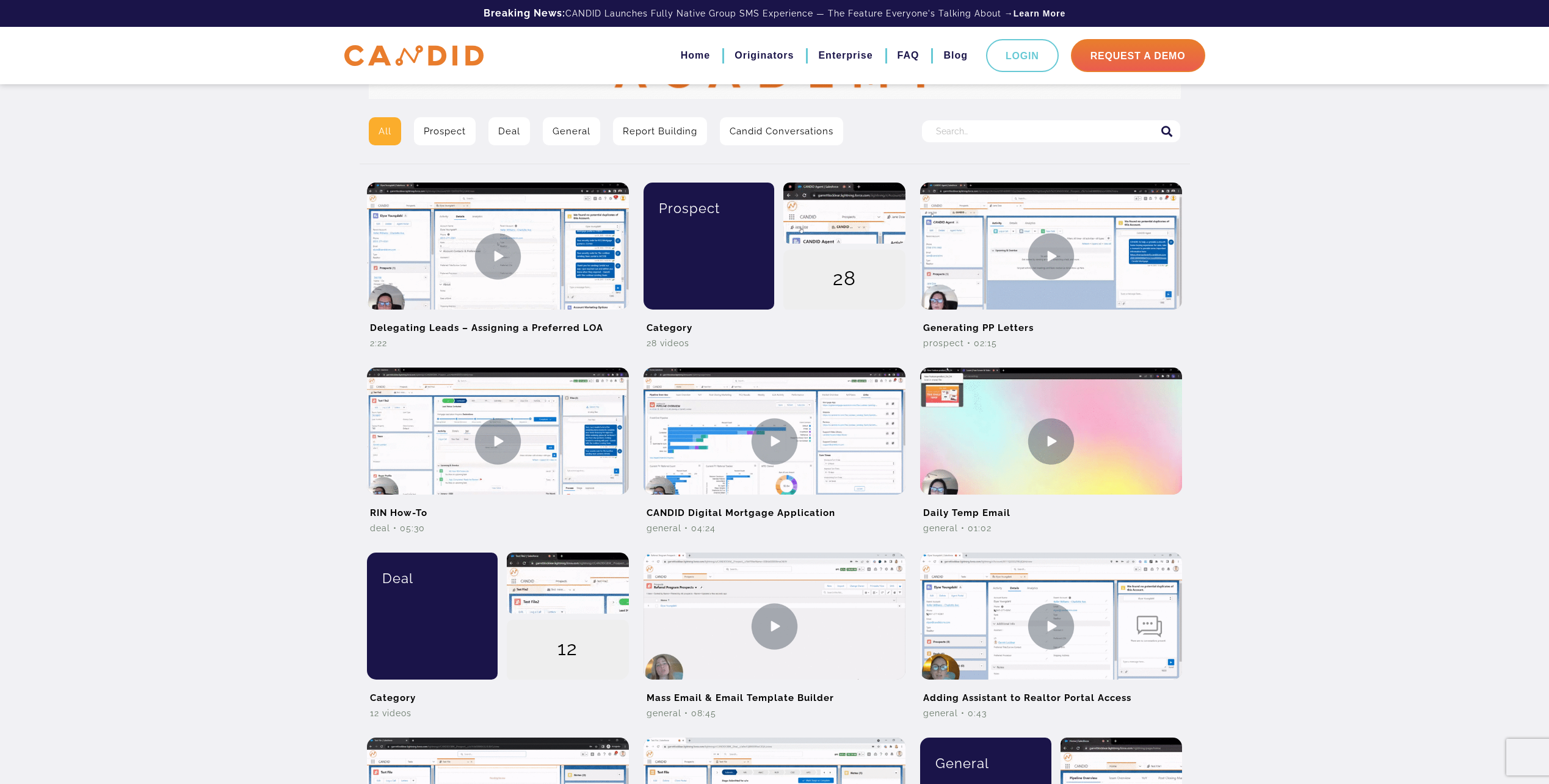
click at [143, 342] on div "All Prospect Deal General Report Building Candid Conversations Search for: Dele…" at bounding box center [774, 462] width 1549 height 1413
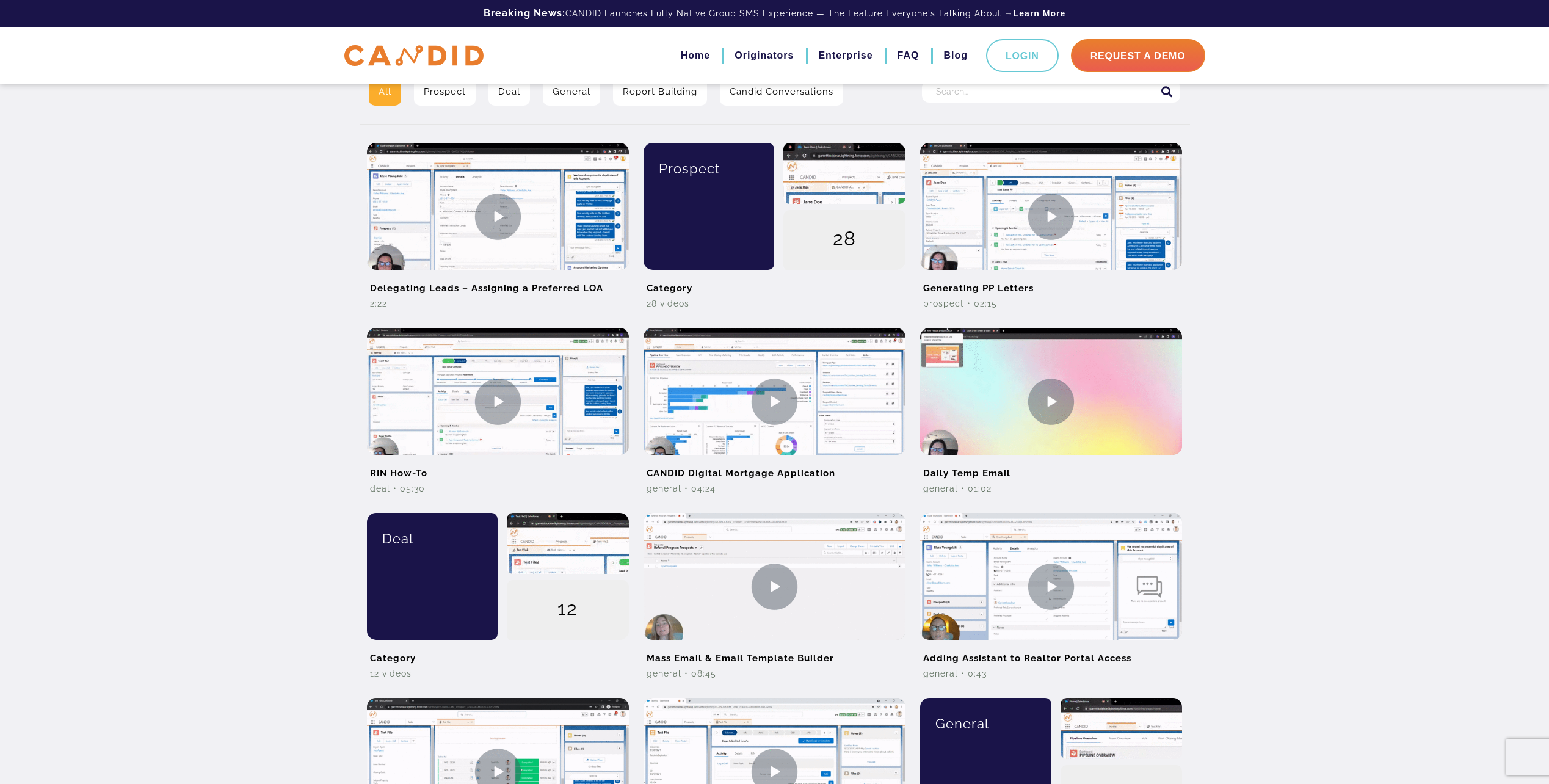
scroll to position [305, 0]
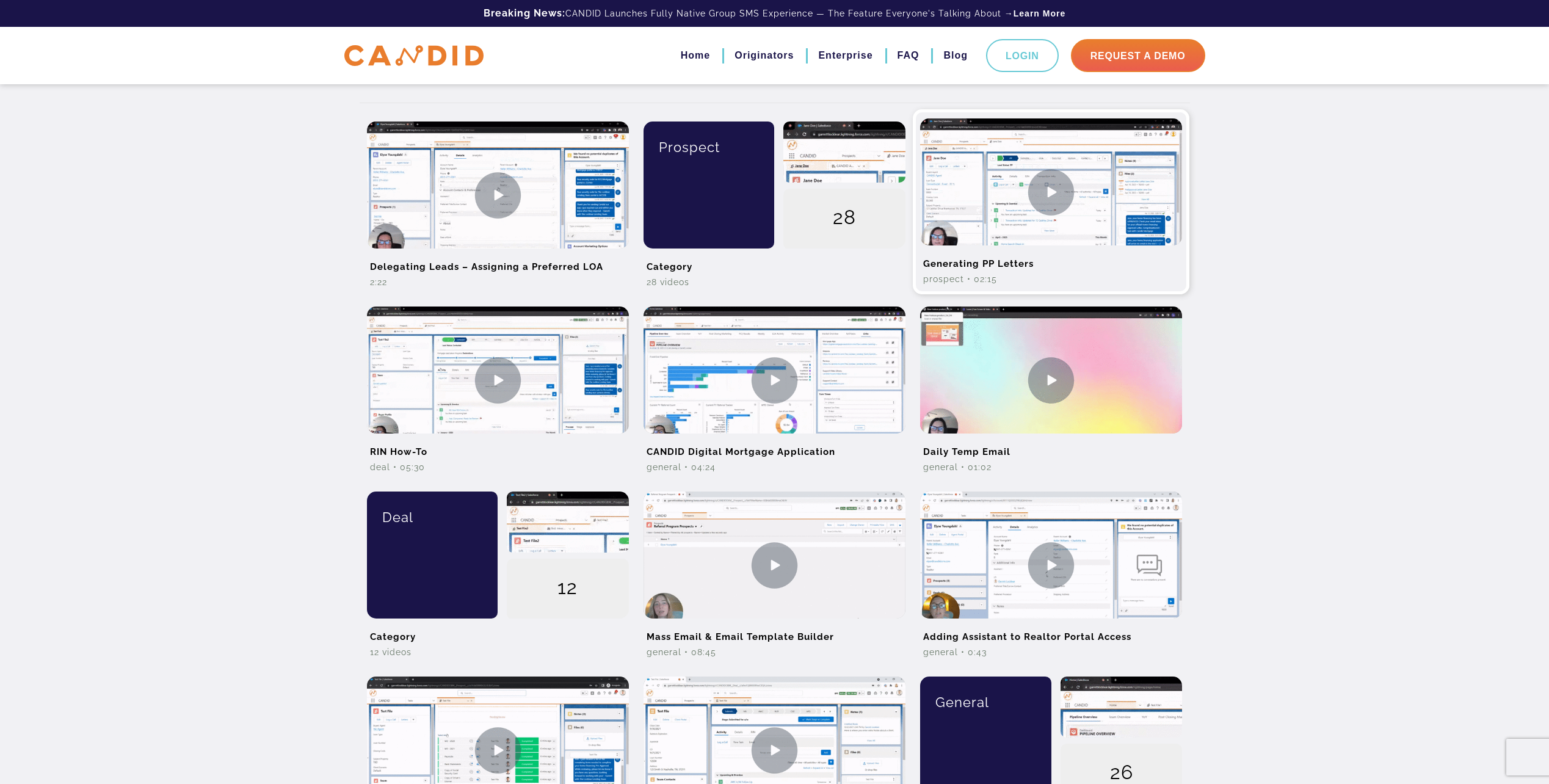
click at [1042, 236] on img at bounding box center [1051, 192] width 262 height 147
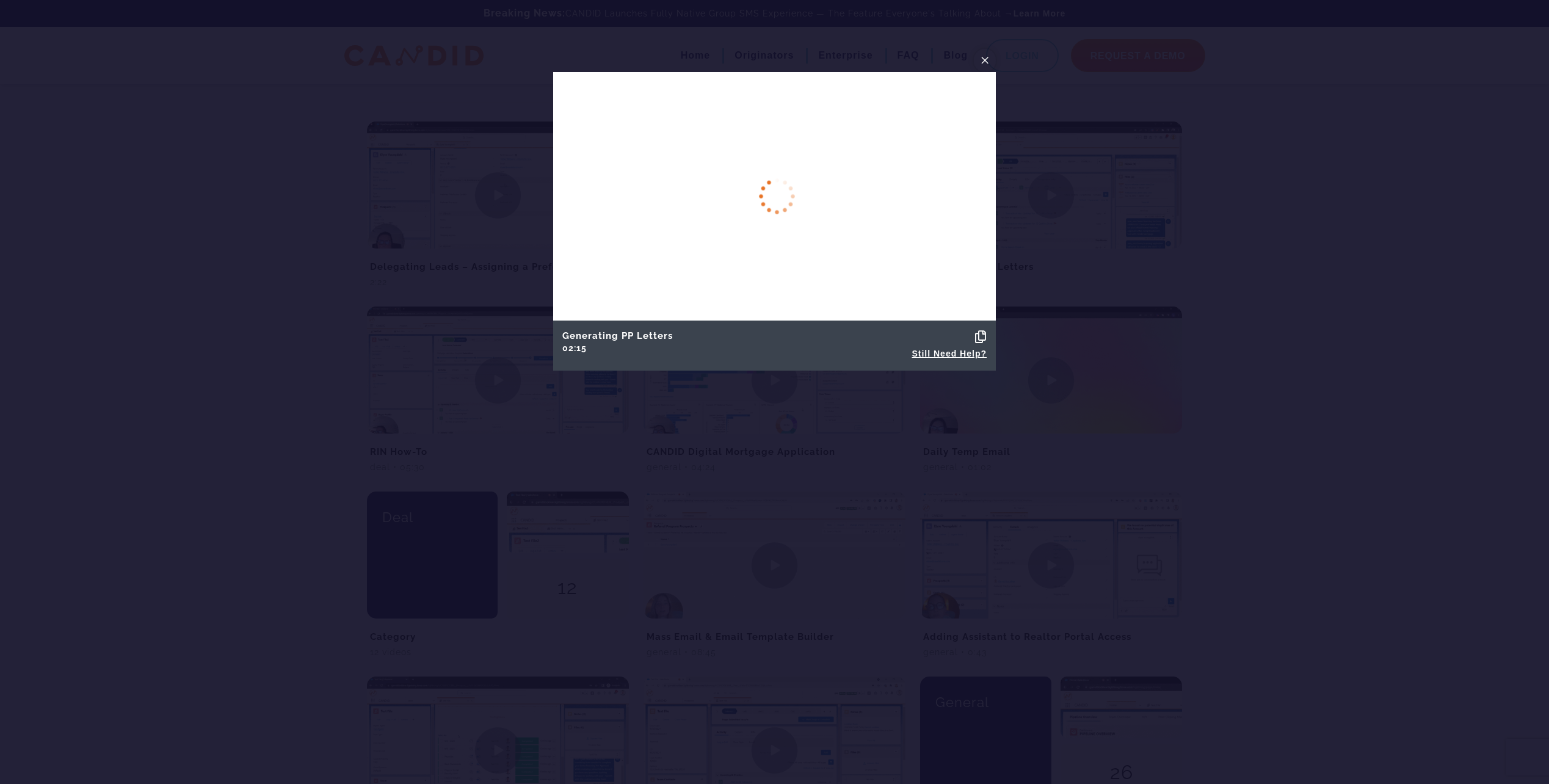
click at [984, 62] on span "×" at bounding box center [985, 60] width 10 height 19
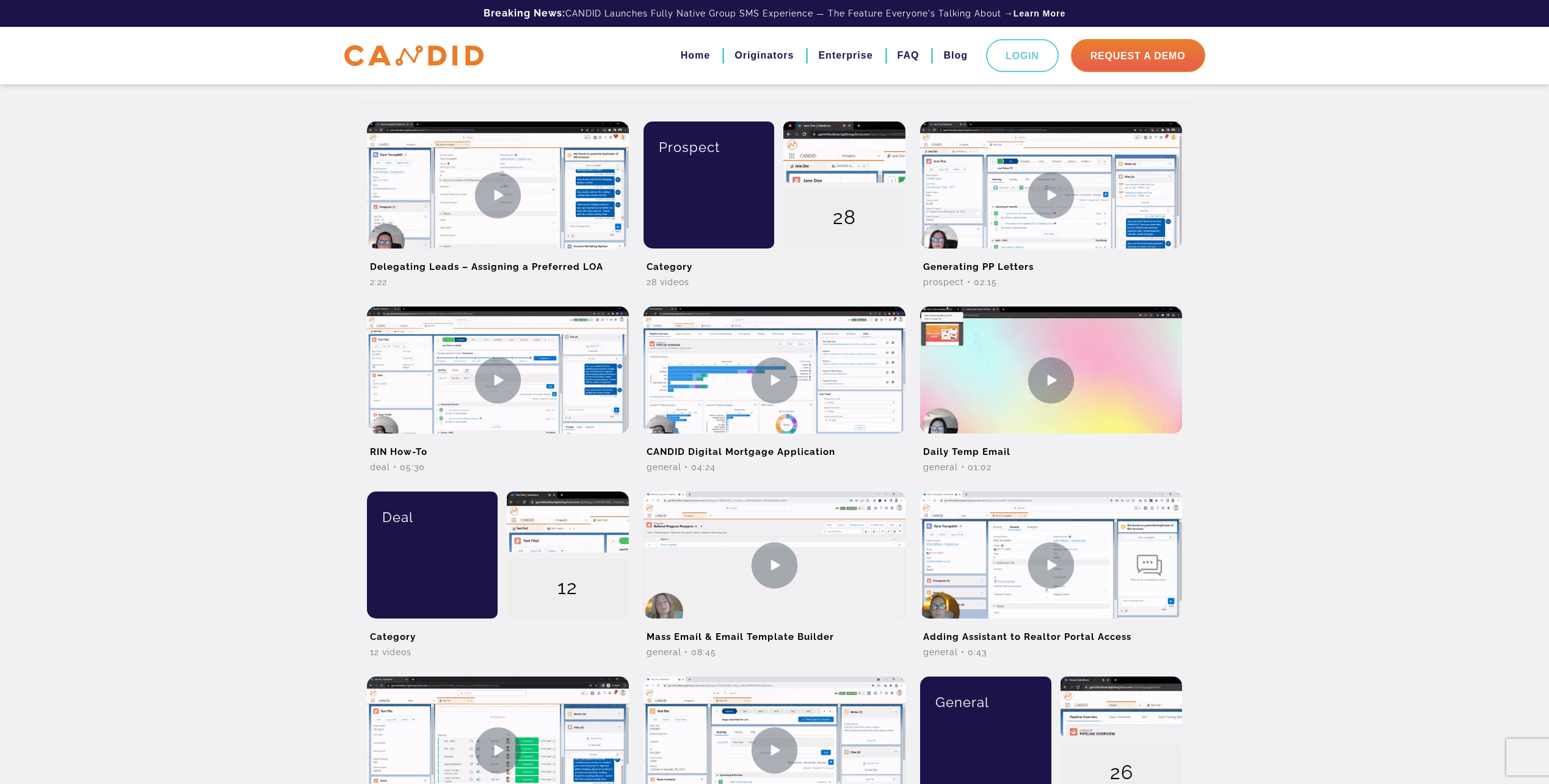
click at [87, 430] on div "All Prospect Deal General Report Building Candid Conversations Search for: Dele…" at bounding box center [774, 402] width 1549 height 1413
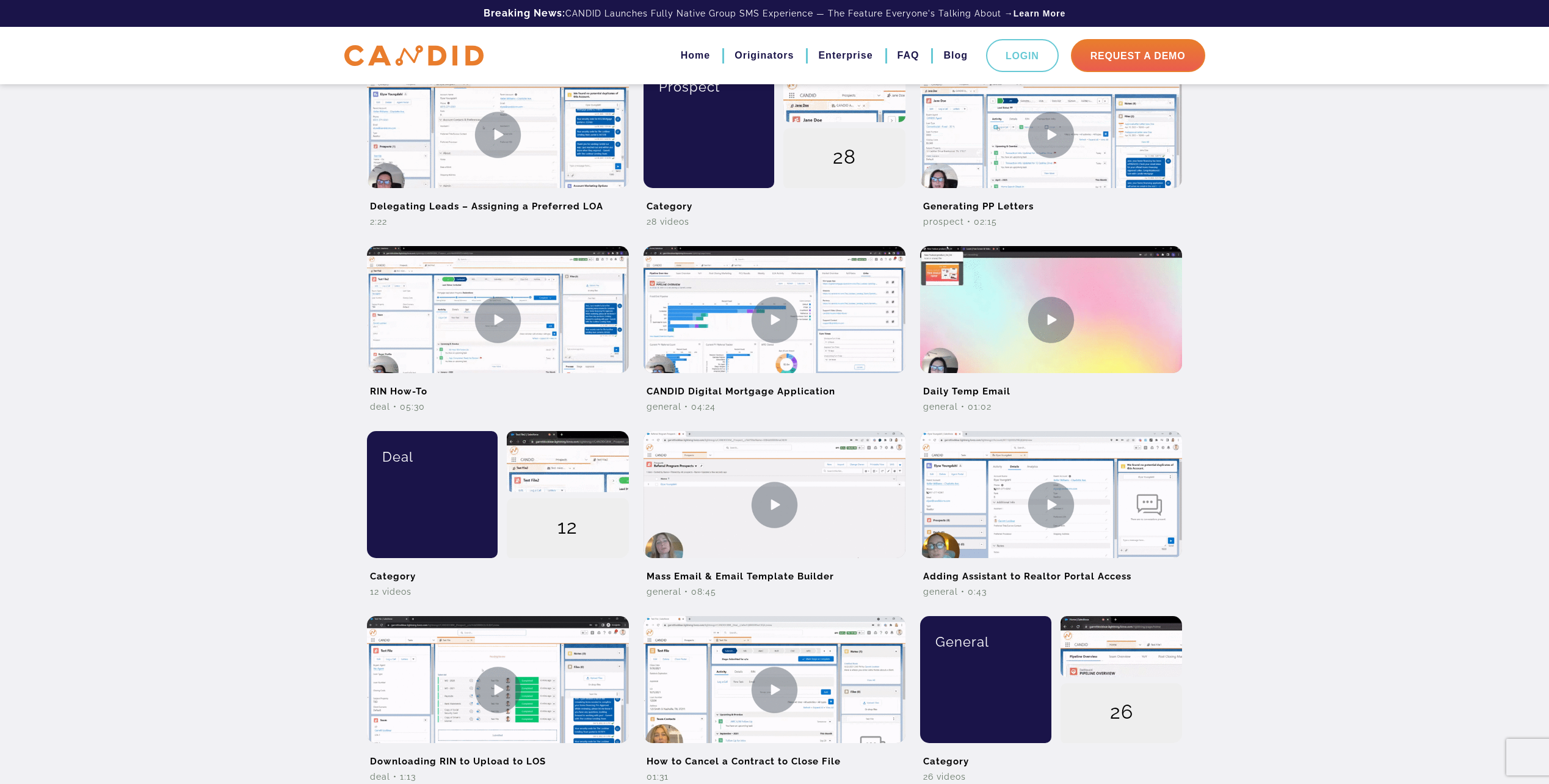
scroll to position [367, 0]
click at [767, 370] on h2 "CANDID Digital Mortgage Application" at bounding box center [774, 383] width 262 height 27
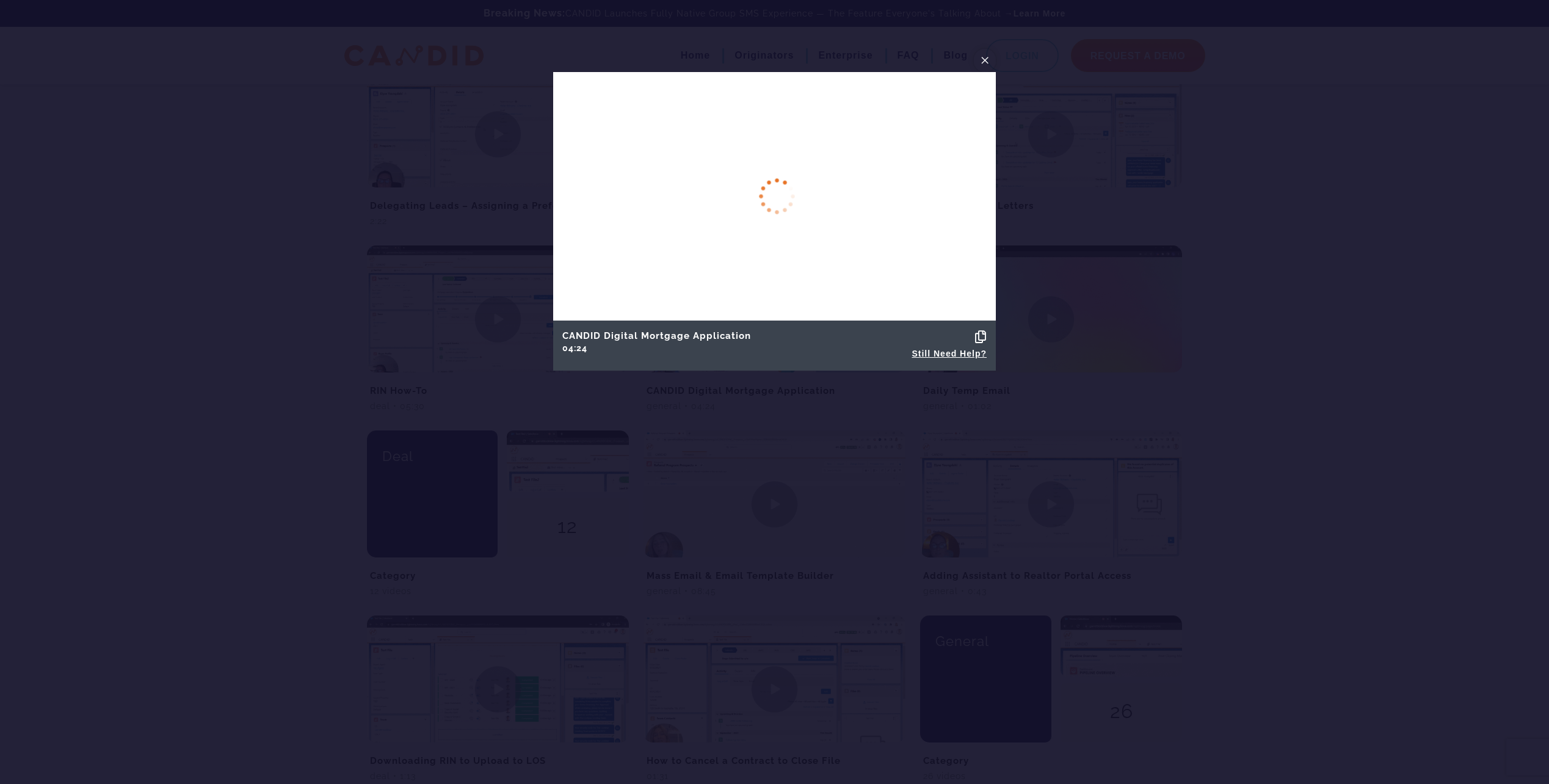
click at [987, 60] on span "×" at bounding box center [985, 60] width 10 height 19
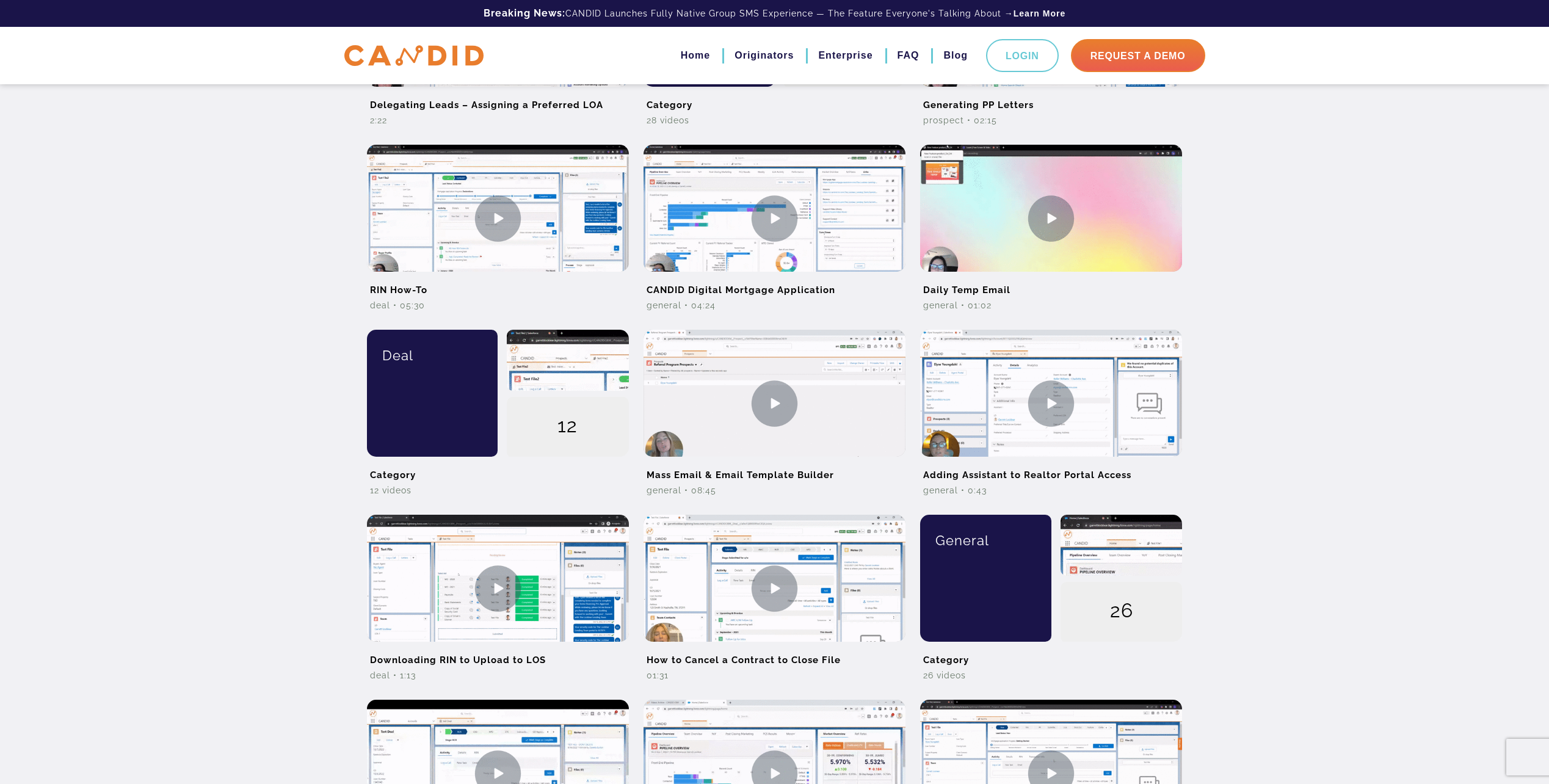
scroll to position [488, 0]
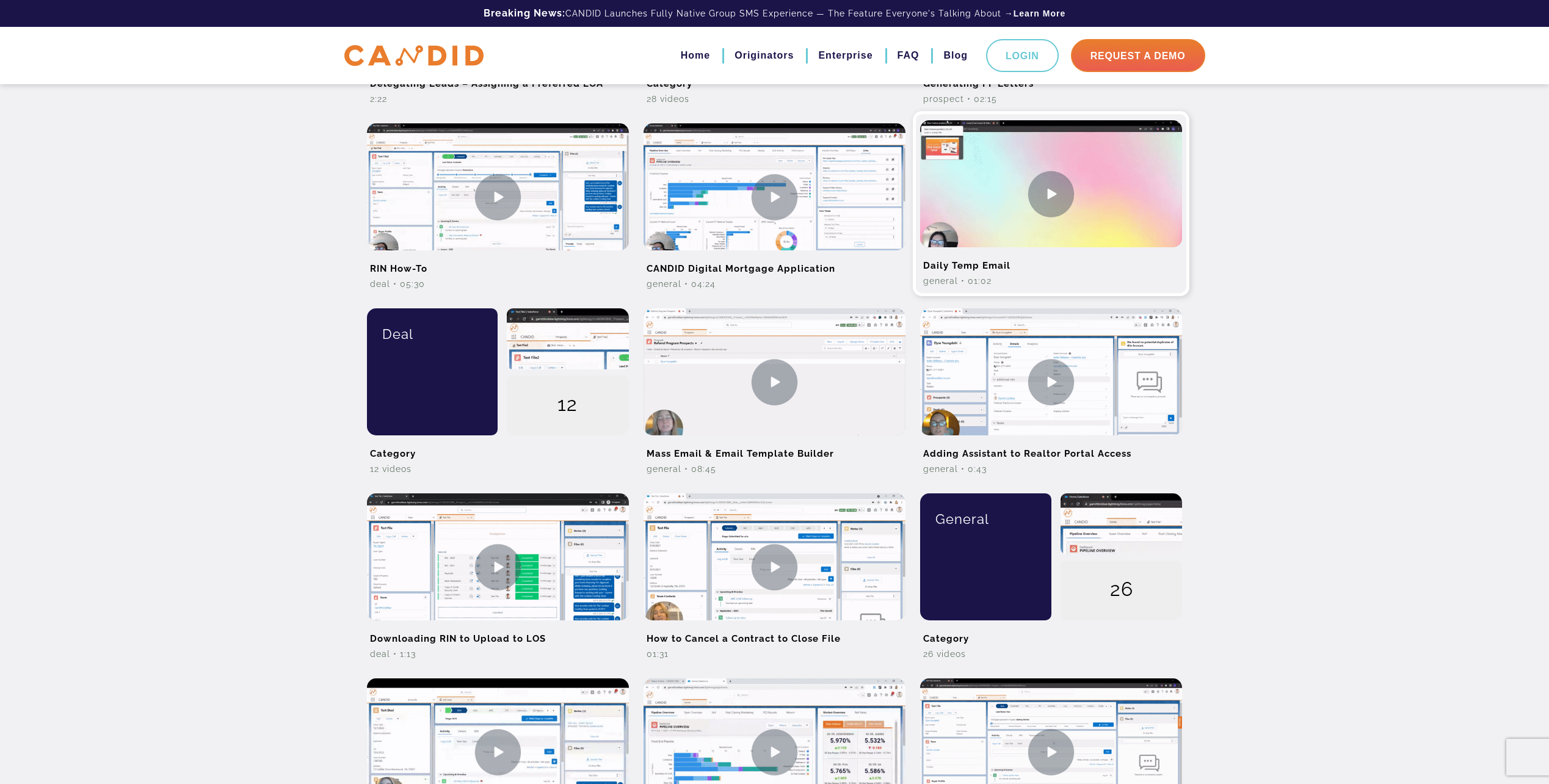
click at [975, 225] on img at bounding box center [1051, 193] width 262 height 147
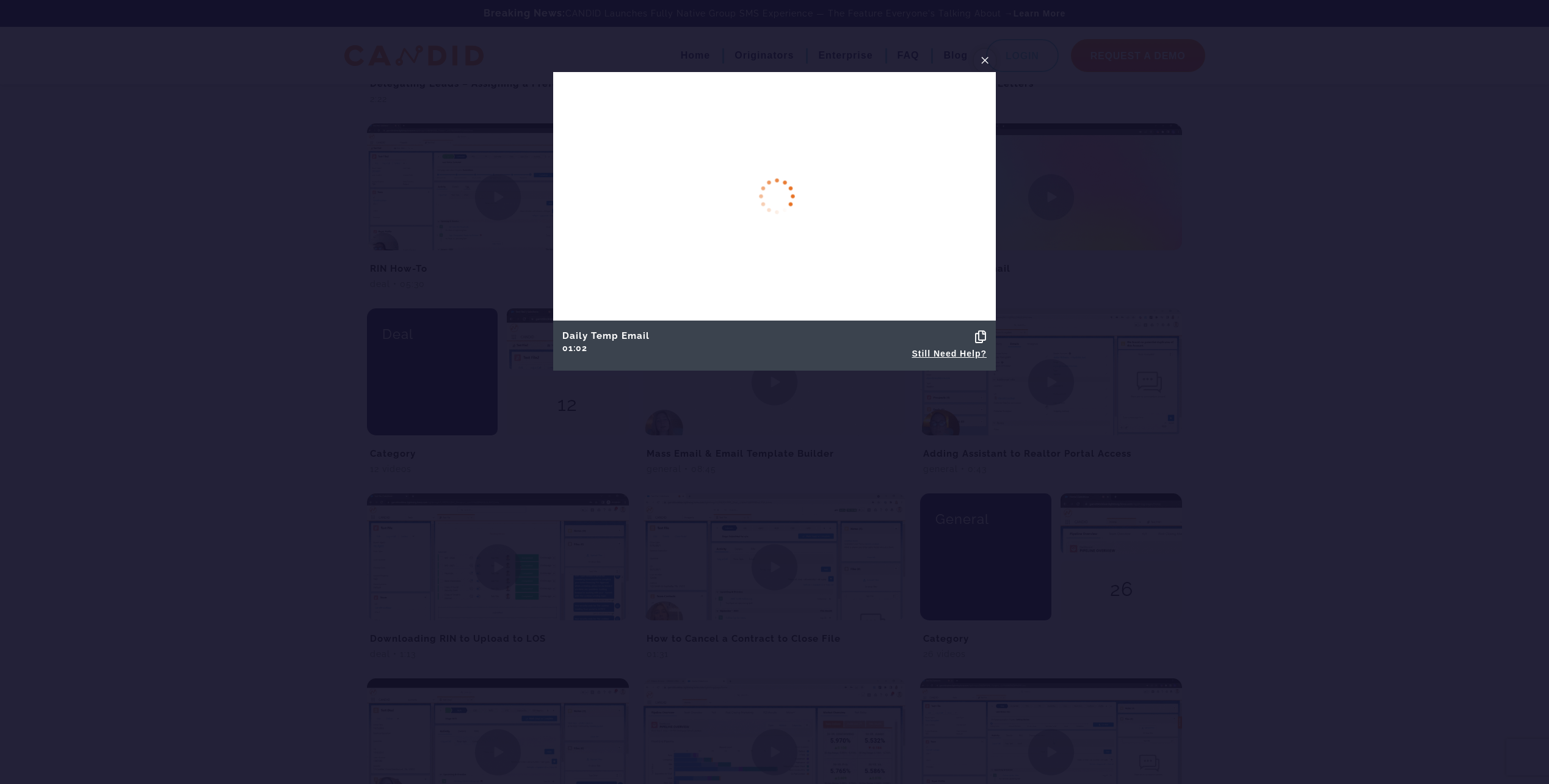
click at [985, 56] on span "×" at bounding box center [985, 60] width 10 height 19
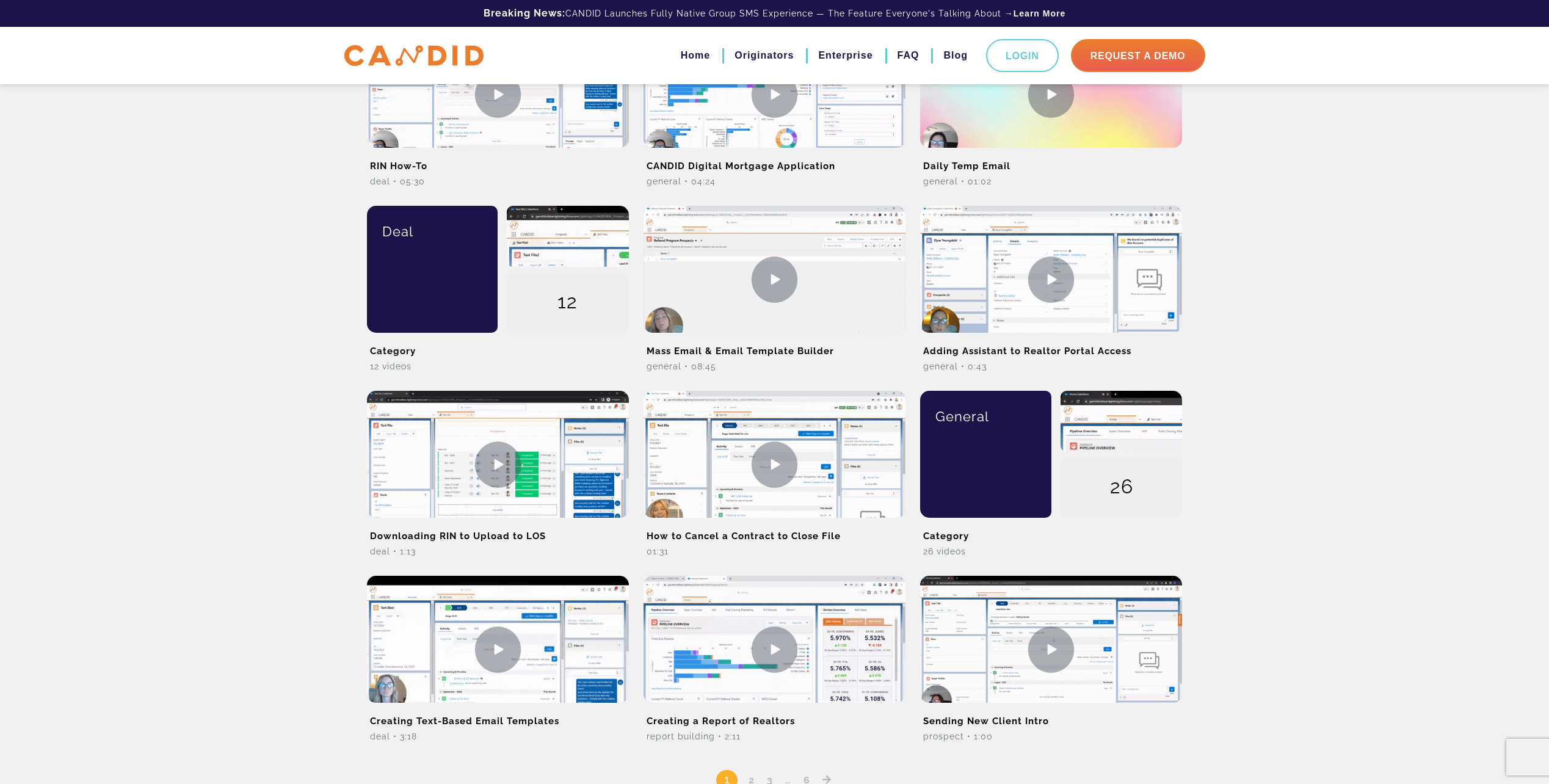
scroll to position [611, 0]
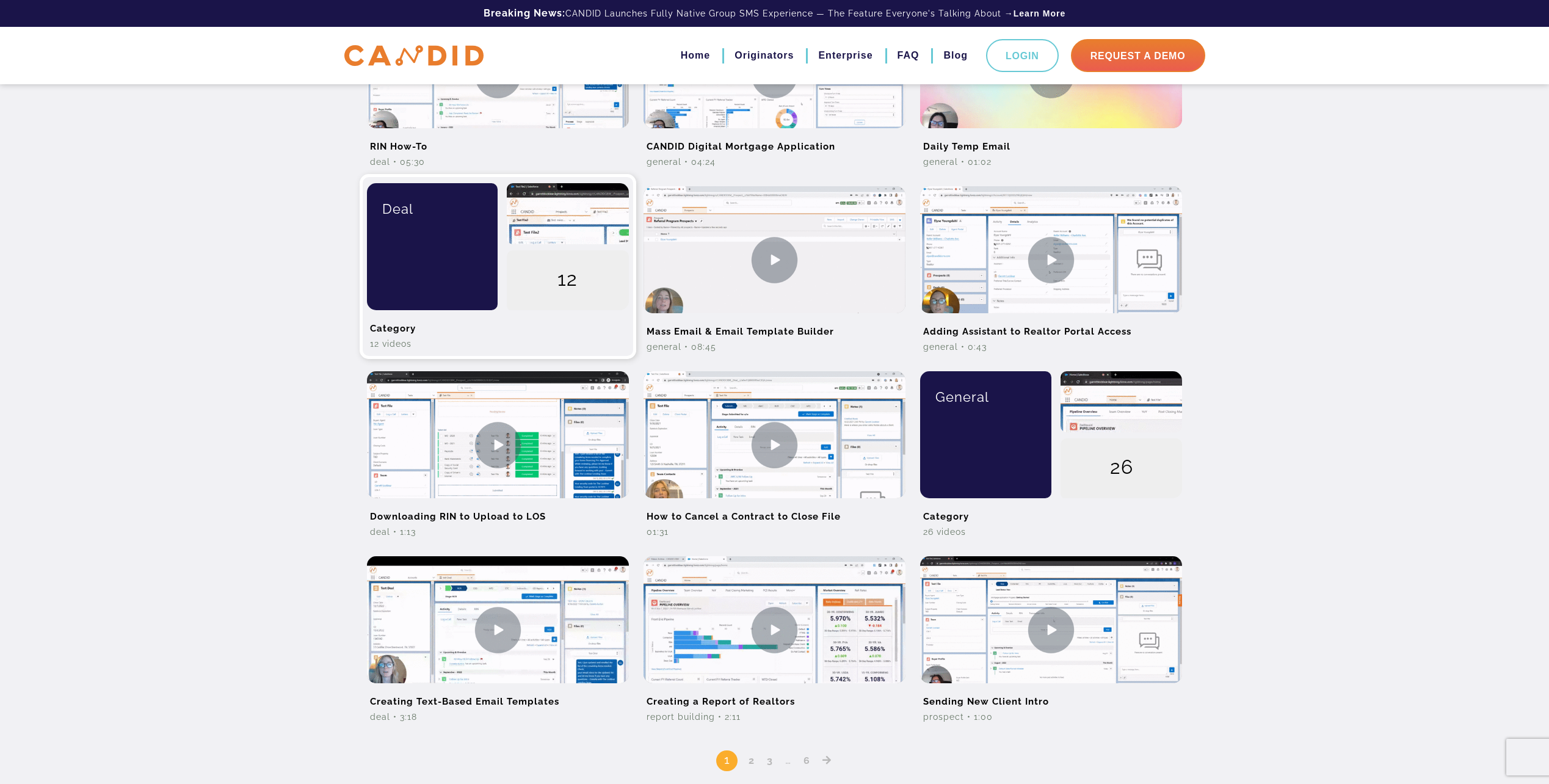
click at [395, 271] on div "Deal" at bounding box center [427, 246] width 141 height 127
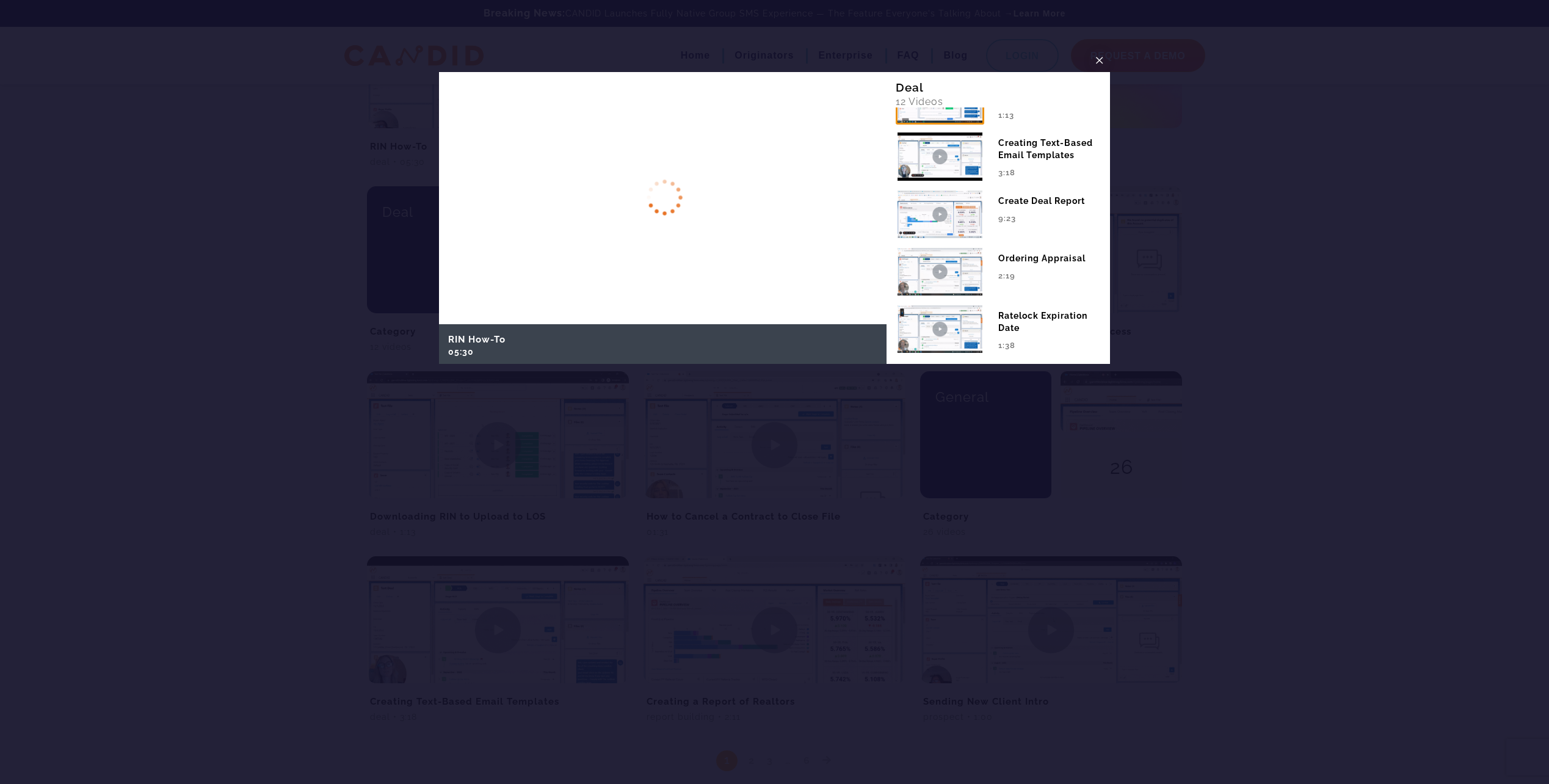
scroll to position [122, 0]
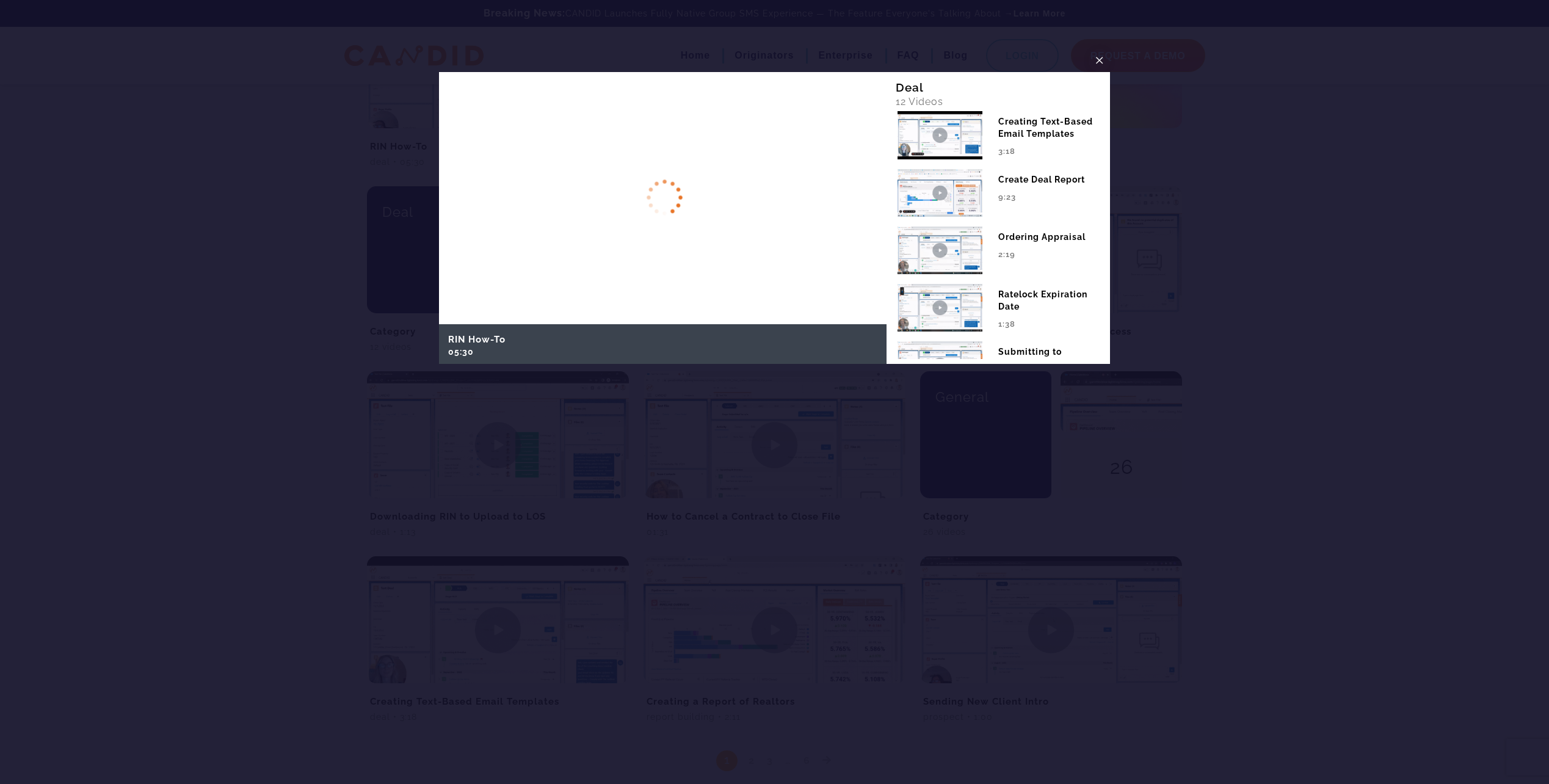
click at [954, 213] on img at bounding box center [940, 192] width 88 height 51
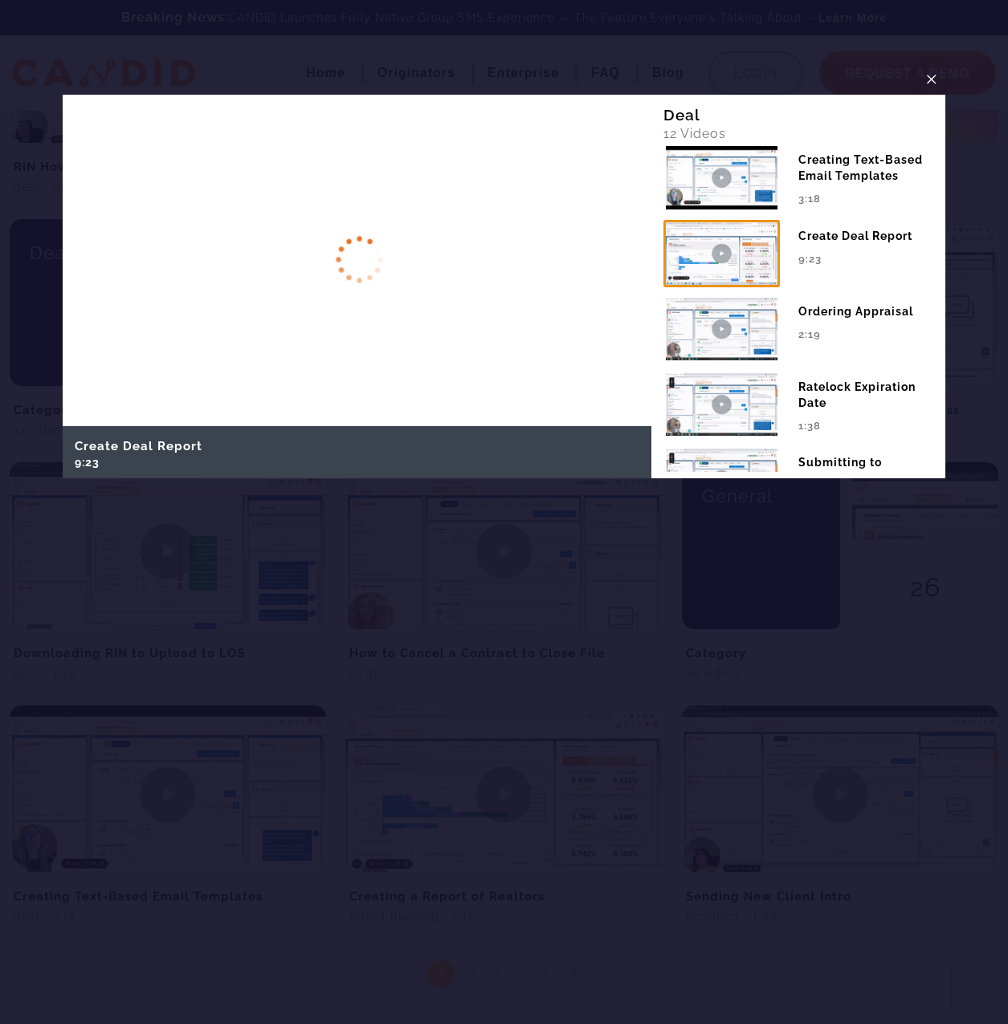
click at [929, 73] on span "×" at bounding box center [931, 79] width 13 height 25
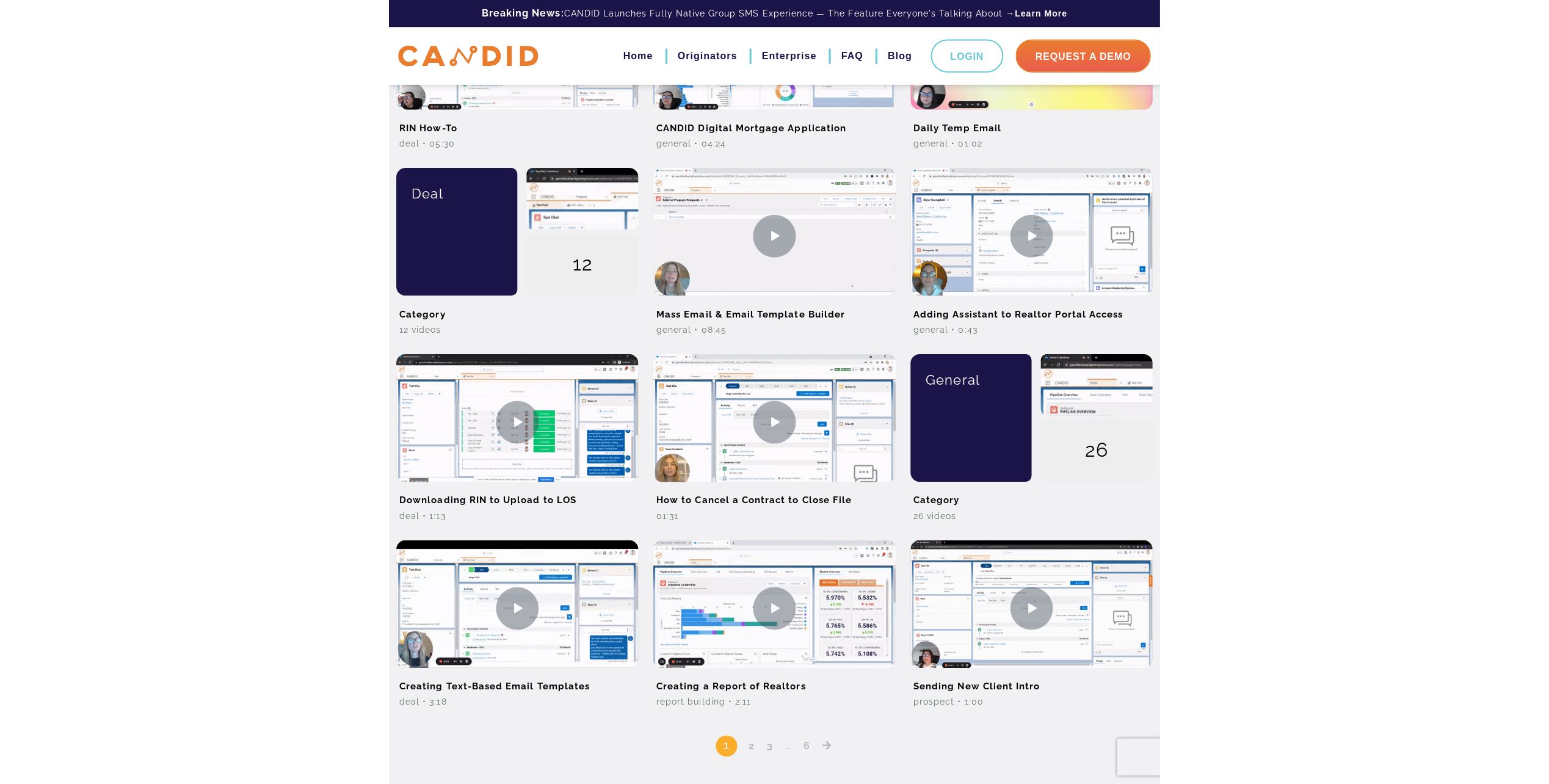
scroll to position [630, 0]
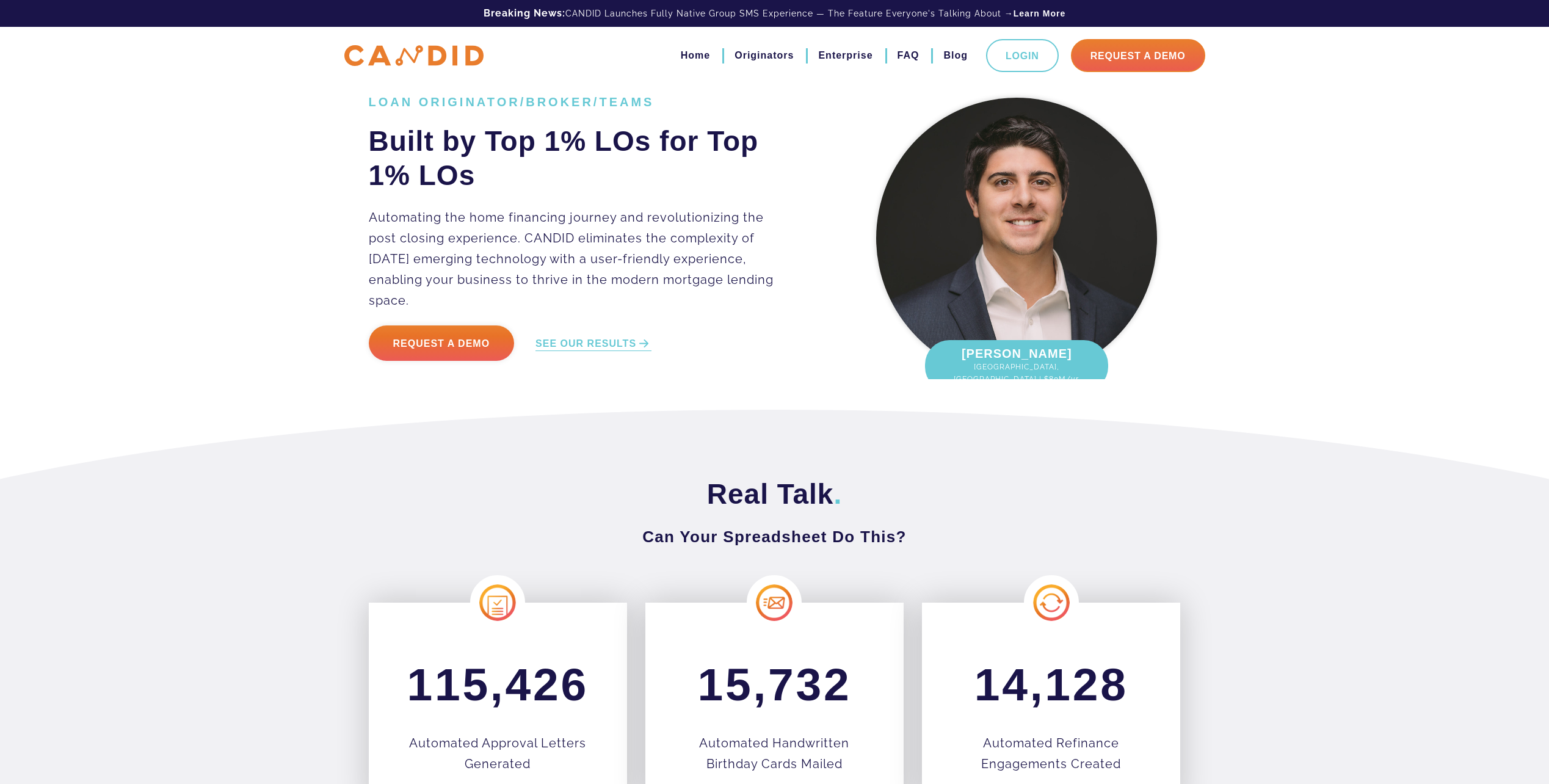
scroll to position [183, 0]
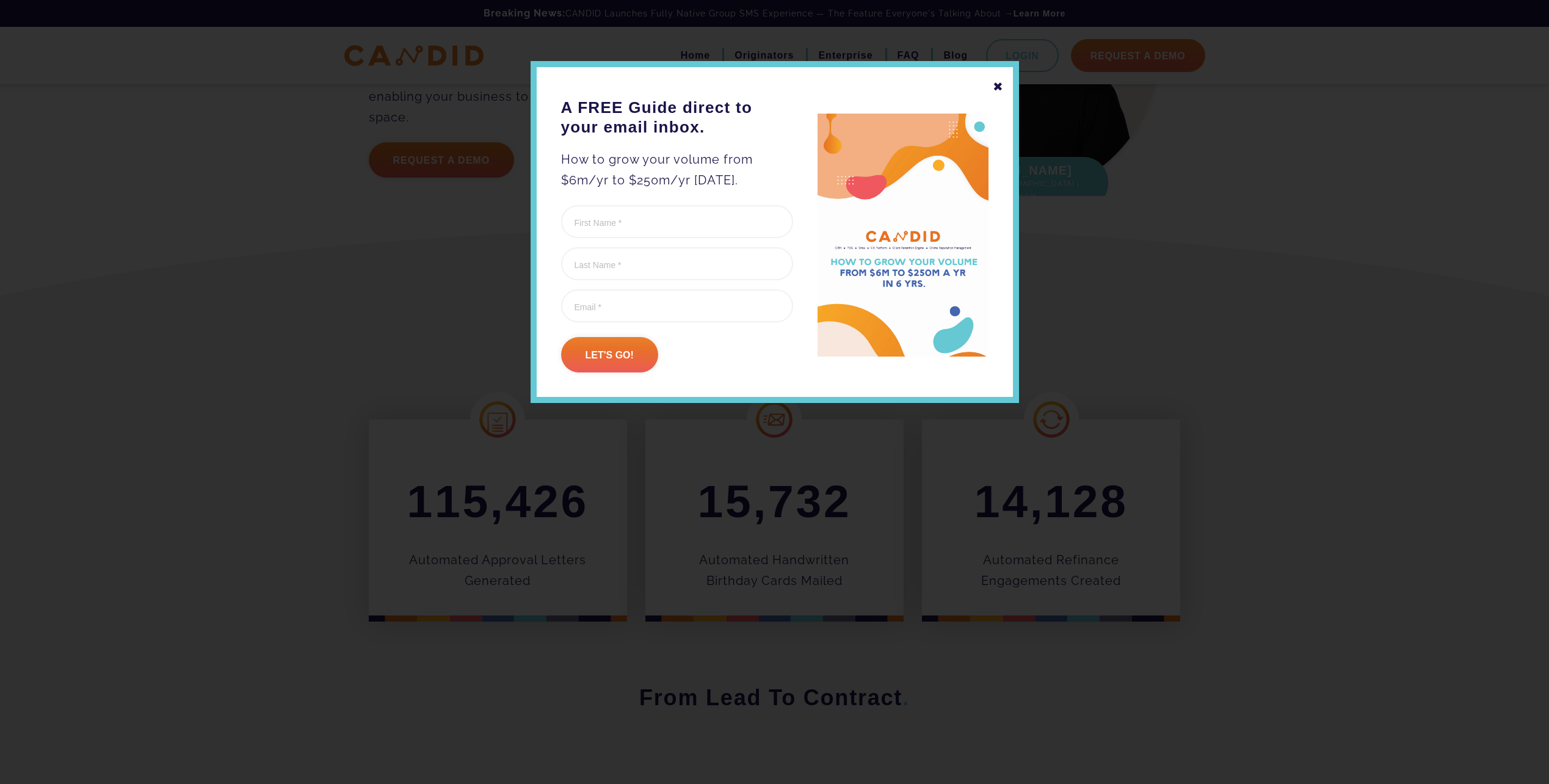
click at [1000, 87] on div "✖" at bounding box center [998, 86] width 11 height 21
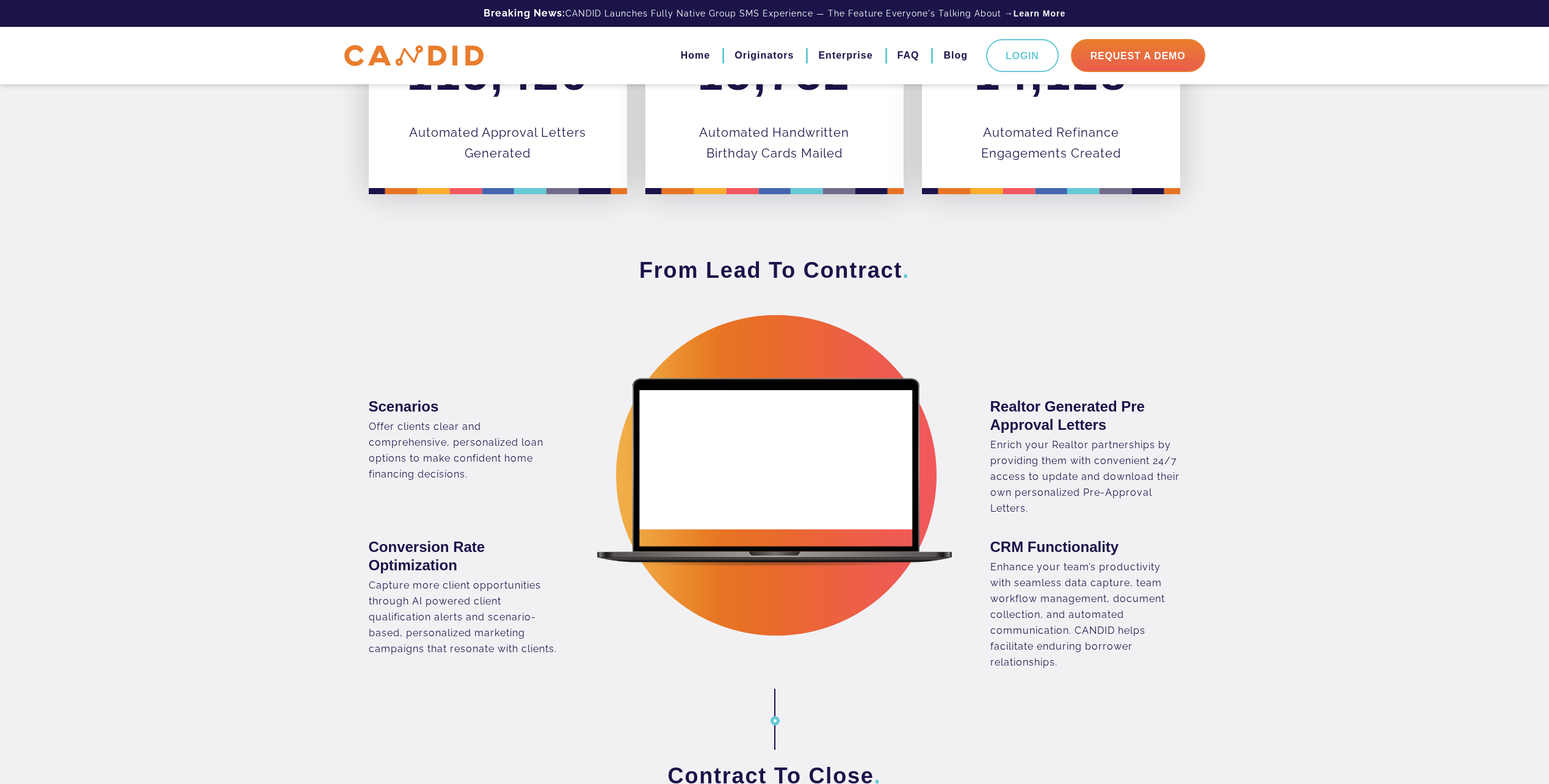
scroll to position [671, 0]
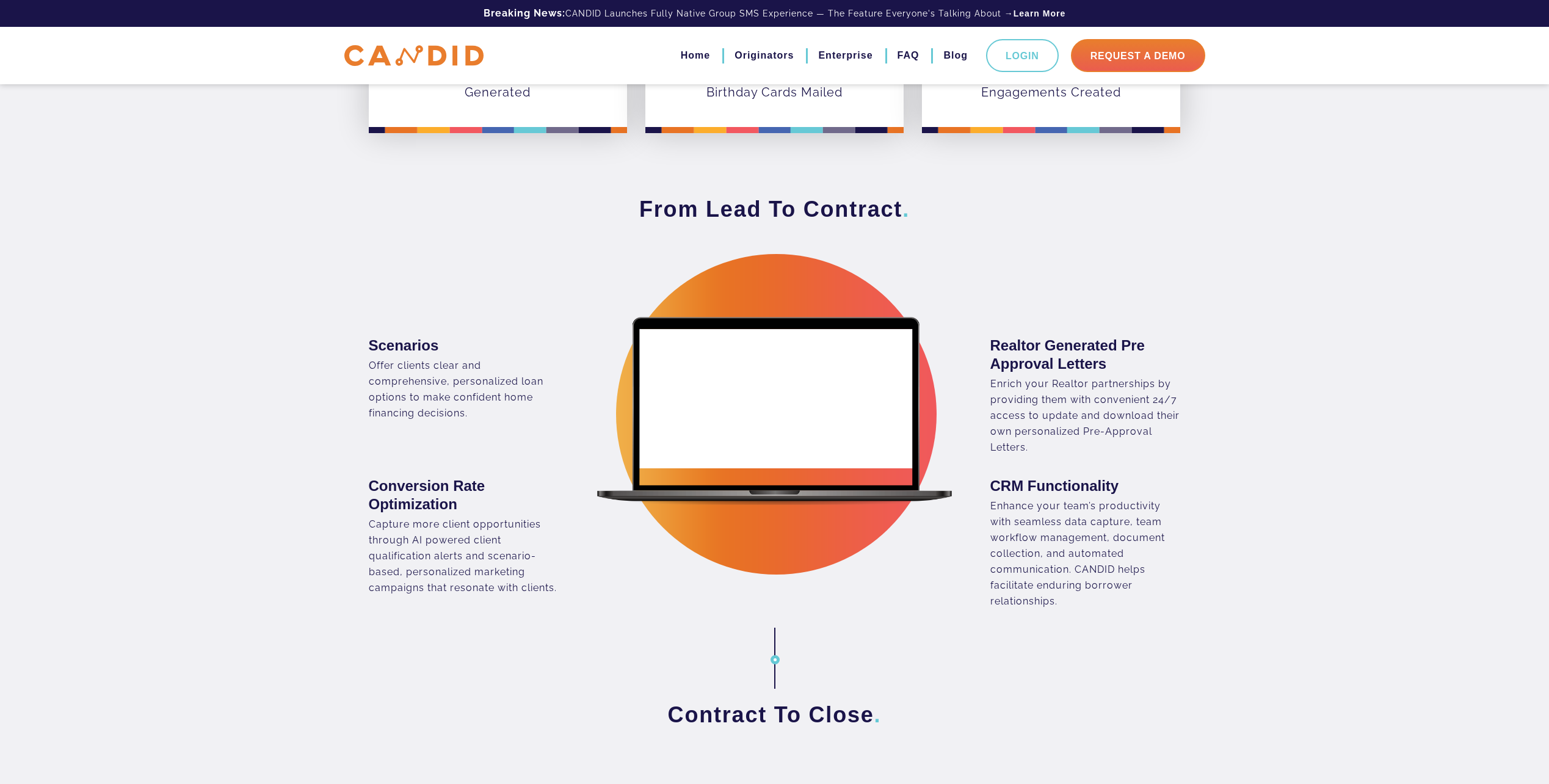
click at [1341, 547] on div "From Lead To Contract . Scenarios" at bounding box center [774, 402] width 1549 height 414
click at [1284, 447] on div "From Lead To Contract . Scenarios" at bounding box center [774, 402] width 1549 height 414
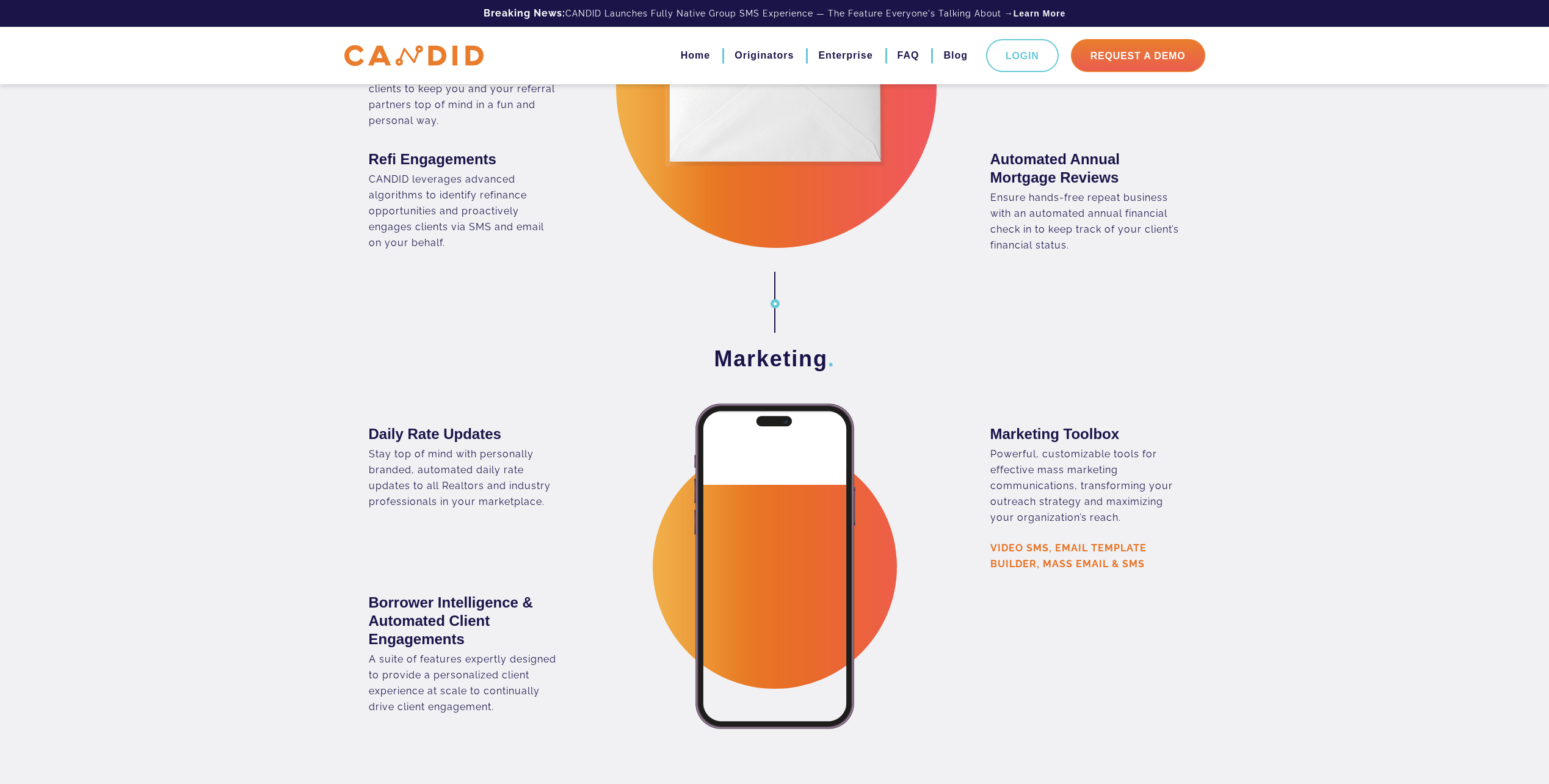
scroll to position [2076, 0]
